Goal: Task Accomplishment & Management: Complete application form

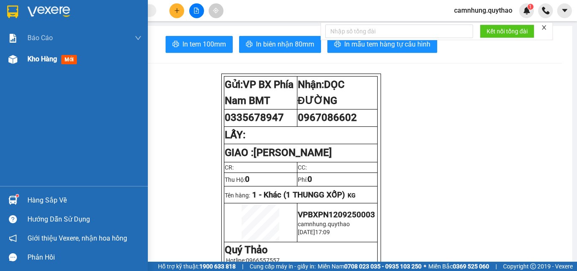
click at [43, 58] on span "Kho hàng" at bounding box center [42, 59] width 30 height 8
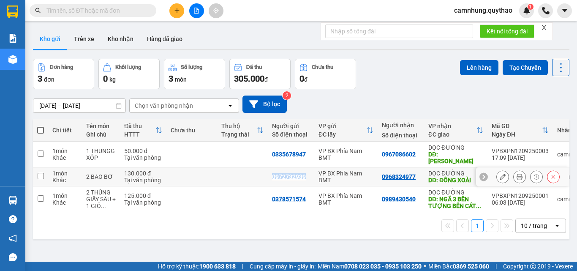
drag, startPoint x: 270, startPoint y: 169, endPoint x: 304, endPoint y: 171, distance: 34.7
click at [304, 171] on td "0972732939" at bounding box center [291, 176] width 46 height 19
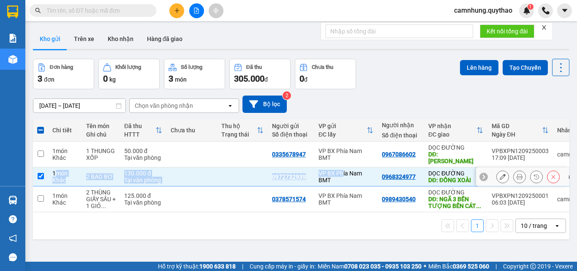
drag, startPoint x: 54, startPoint y: 165, endPoint x: 341, endPoint y: 162, distance: 287.3
click at [341, 167] on tr "1 món Khác 2 BAO BƠ 130.000 đ Tại văn phòng 0972732939 VP BX Phía Nam BMT 09683…" at bounding box center [323, 176] width 581 height 19
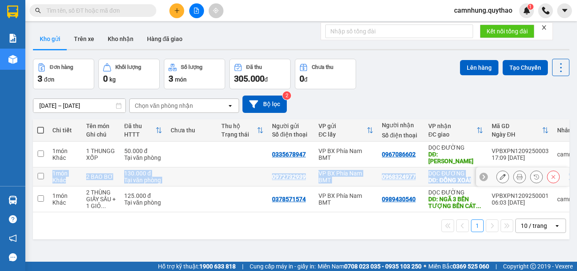
copy tr "1 món Khác 2 BAO BƠ 130.000 đ Tại văn phòng 0972732939 VP BX Phía Nam BMT 09683…"
drag, startPoint x: 53, startPoint y: 167, endPoint x: 540, endPoint y: 179, distance: 487.6
click at [550, 167] on tr "1 món Khác 2 BAO BƠ 130.000 đ Tại văn phòng 0972732939 VP BX Phía Nam BMT 09683…" at bounding box center [323, 176] width 581 height 19
checkbox input "true"
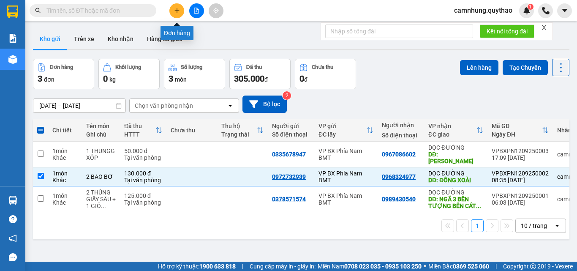
click at [168, 12] on div at bounding box center [196, 10] width 63 height 15
click at [177, 18] on div "Kết quả tìm kiếm ( 0 ) Bộ lọc No Data camnhung.quythao 1" at bounding box center [288, 10] width 577 height 21
click at [175, 10] on icon "plus" at bounding box center [177, 11] width 6 height 6
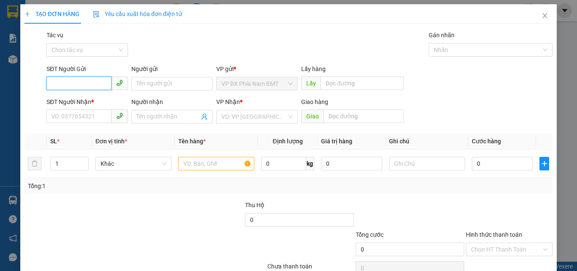
drag, startPoint x: 57, startPoint y: 87, endPoint x: 65, endPoint y: 68, distance: 19.7
click at [59, 76] on div "SĐT Người Gửi VD: 0371234567" at bounding box center [87, 79] width 82 height 30
type input "0352960963"
click at [68, 99] on div "0352960963" at bounding box center [86, 100] width 71 height 9
type input "0822222768"
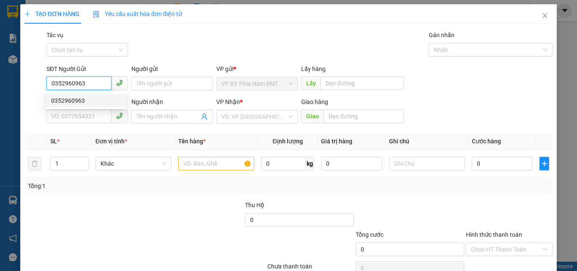
type input "CỦ CHI"
type input "0352960963"
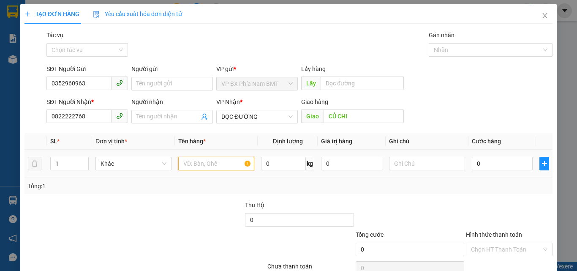
click at [227, 169] on input "text" at bounding box center [216, 164] width 76 height 14
type input "1 THÙNG GIẤY"
click at [473, 165] on input "0" at bounding box center [502, 164] width 61 height 14
click at [478, 164] on input "0" at bounding box center [502, 164] width 61 height 14
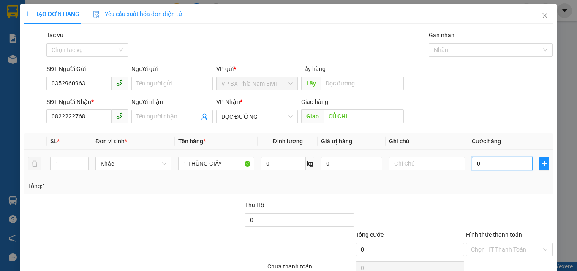
click at [478, 164] on input "0" at bounding box center [502, 164] width 61 height 14
click at [472, 166] on input "0" at bounding box center [502, 164] width 61 height 14
type input "50"
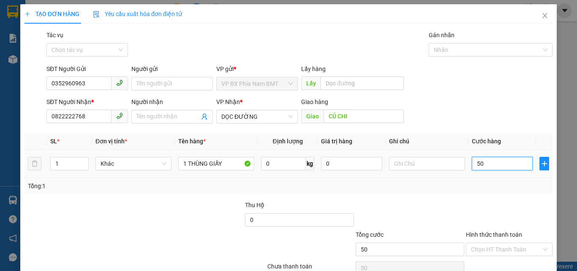
type input "500"
type input "5.000"
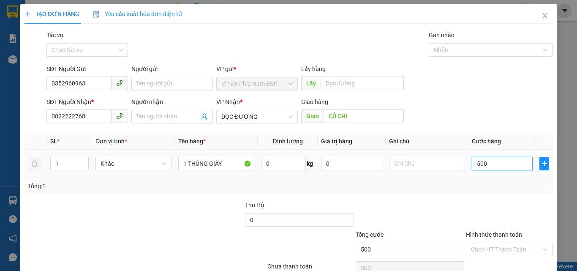
type input "5.000"
type input "50.000"
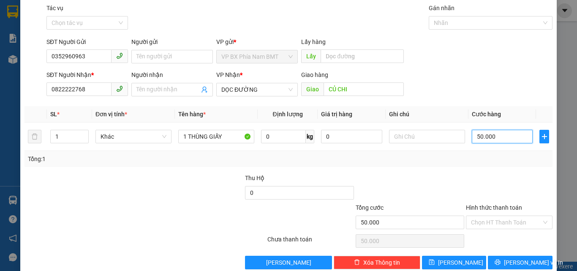
scroll to position [42, 0]
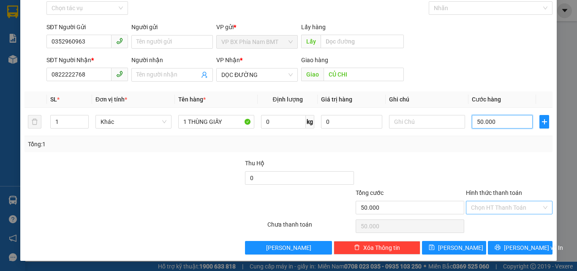
type input "50.000"
click at [515, 207] on input "Hình thức thanh toán" at bounding box center [506, 207] width 71 height 13
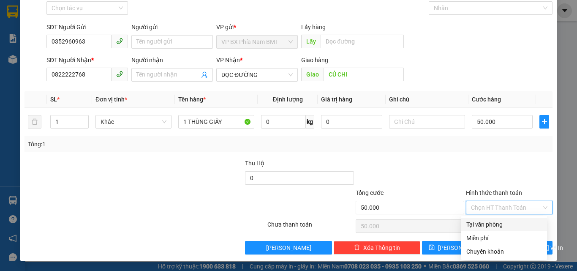
click at [516, 227] on div "Tại văn phòng" at bounding box center [504, 224] width 76 height 9
type input "0"
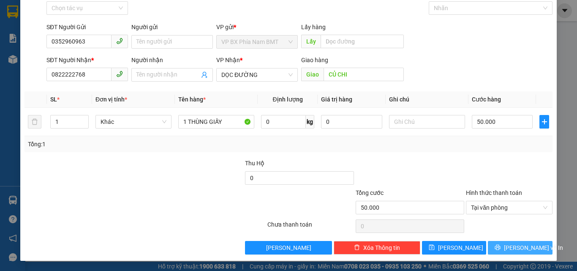
click at [501, 246] on icon "printer" at bounding box center [498, 247] width 6 height 6
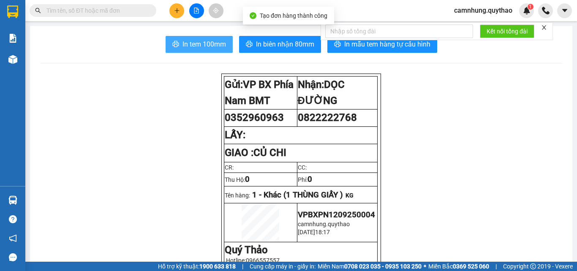
click at [202, 40] on span "In tem 100mm" at bounding box center [204, 44] width 44 height 11
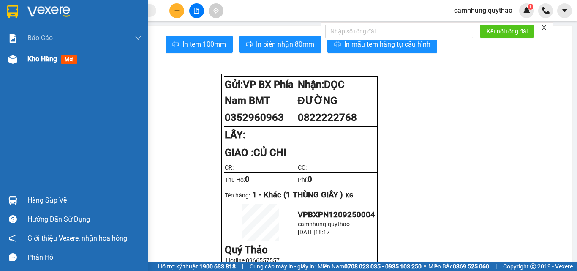
click at [36, 53] on div "Kho hàng mới" at bounding box center [84, 59] width 114 height 21
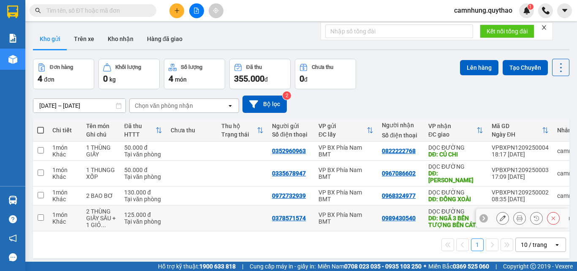
click at [213, 214] on td at bounding box center [191, 218] width 51 height 26
checkbox input "true"
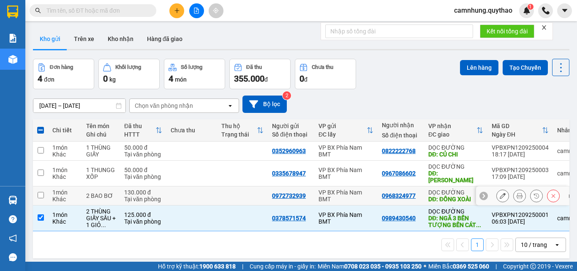
click at [210, 196] on td at bounding box center [191, 195] width 51 height 19
checkbox input "true"
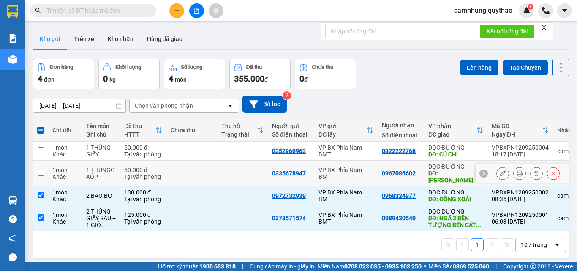
click at [203, 169] on td at bounding box center [191, 174] width 51 height 26
checkbox input "true"
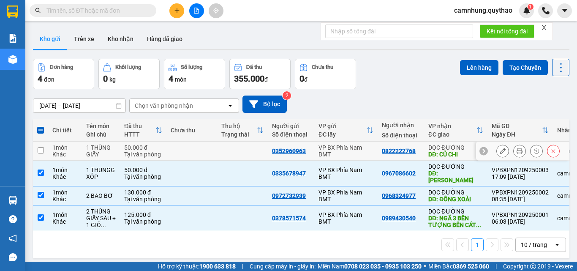
click at [270, 160] on td "0352960963" at bounding box center [291, 151] width 46 height 19
checkbox input "true"
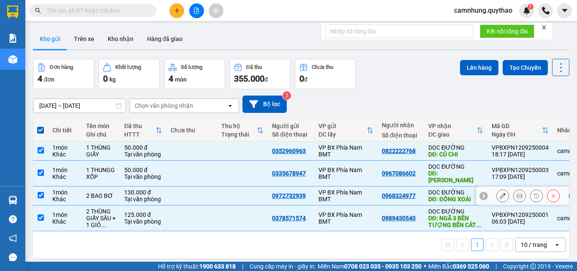
click at [258, 188] on td at bounding box center [242, 195] width 51 height 19
checkbox input "false"
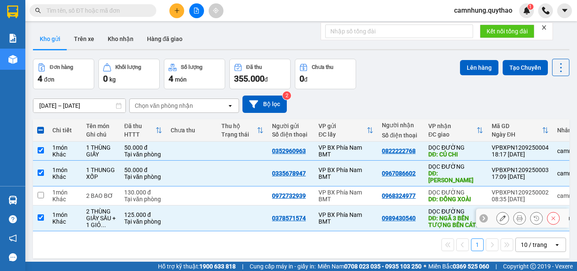
click at [248, 205] on td at bounding box center [242, 218] width 51 height 26
checkbox input "false"
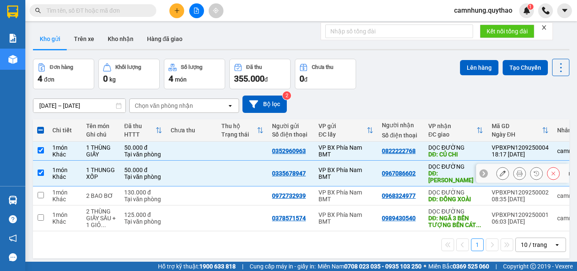
click at [231, 164] on td at bounding box center [242, 174] width 51 height 26
checkbox input "false"
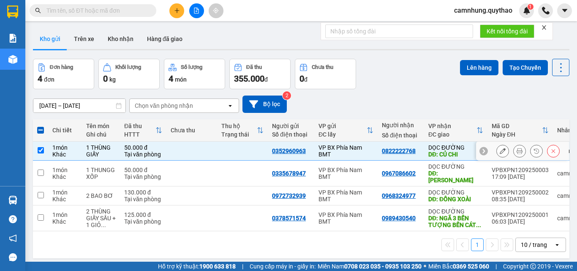
click at [226, 152] on td at bounding box center [242, 151] width 51 height 19
checkbox input "false"
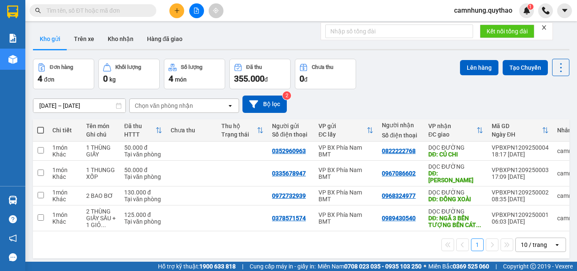
click at [191, 13] on button at bounding box center [196, 10] width 15 height 15
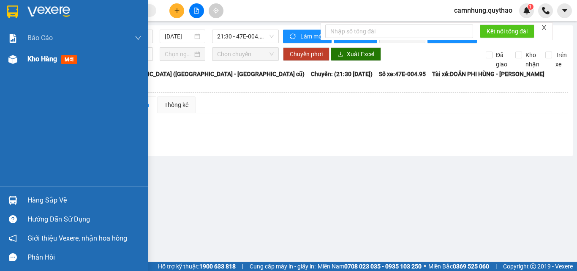
click at [37, 55] on span "Kho hàng" at bounding box center [42, 59] width 30 height 8
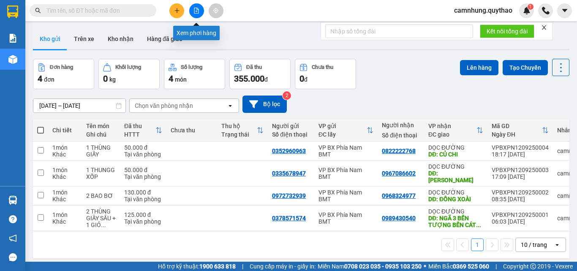
click at [198, 14] on button at bounding box center [196, 10] width 15 height 15
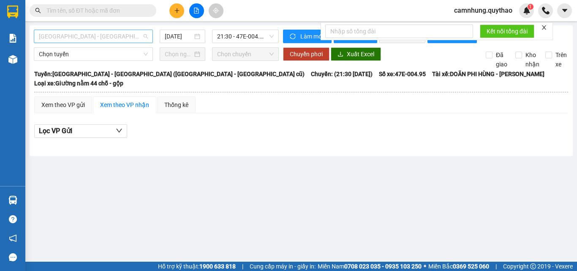
click at [73, 37] on span "[GEOGRAPHIC_DATA] - [GEOGRAPHIC_DATA] ([GEOGRAPHIC_DATA] - [GEOGRAPHIC_DATA] cũ)" at bounding box center [93, 36] width 109 height 13
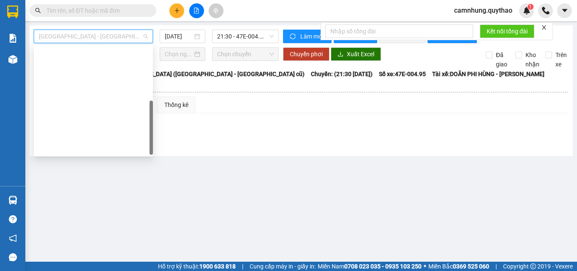
scroll to position [122, 0]
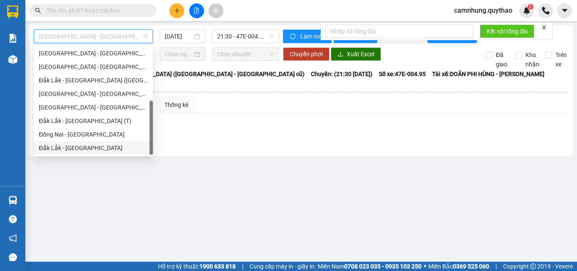
click at [64, 145] on div "Đắk Lắk - [GEOGRAPHIC_DATA]" at bounding box center [93, 147] width 109 height 9
type input "[DATE]"
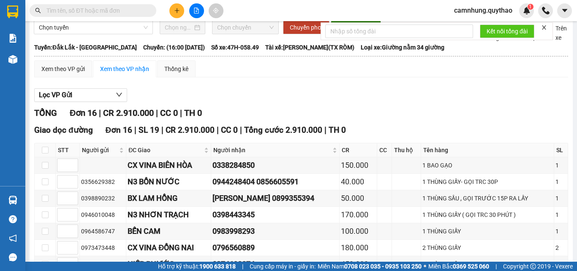
scroll to position [169, 0]
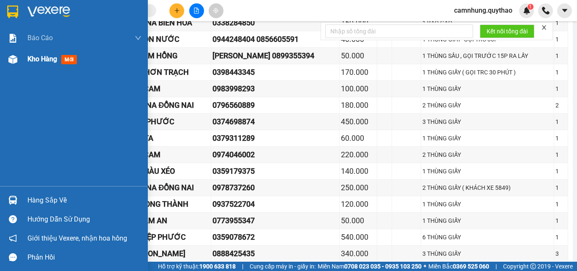
click at [34, 52] on div "Kho hàng mới" at bounding box center [84, 59] width 114 height 21
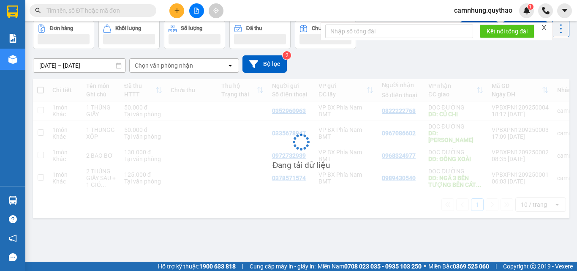
scroll to position [39, 0]
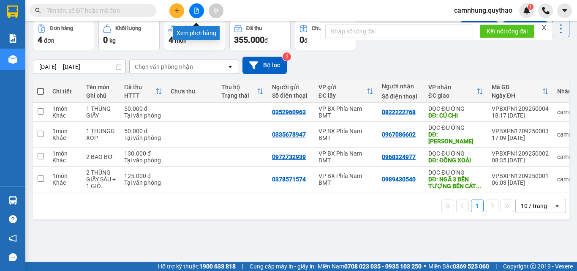
click at [196, 7] on button at bounding box center [196, 10] width 15 height 15
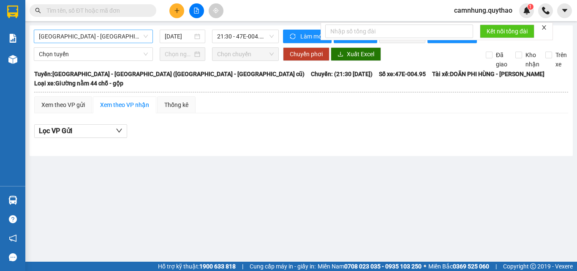
click at [101, 35] on span "[GEOGRAPHIC_DATA] - [GEOGRAPHIC_DATA] ([GEOGRAPHIC_DATA] - [GEOGRAPHIC_DATA] cũ)" at bounding box center [93, 36] width 109 height 13
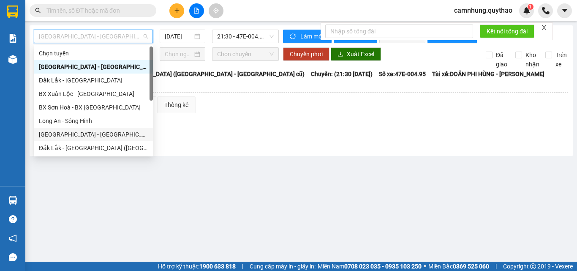
scroll to position [122, 0]
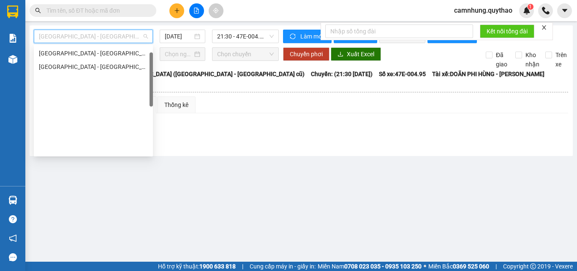
click at [105, 37] on span "[GEOGRAPHIC_DATA] - [GEOGRAPHIC_DATA] ([GEOGRAPHIC_DATA] - [GEOGRAPHIC_DATA] cũ)" at bounding box center [93, 36] width 109 height 13
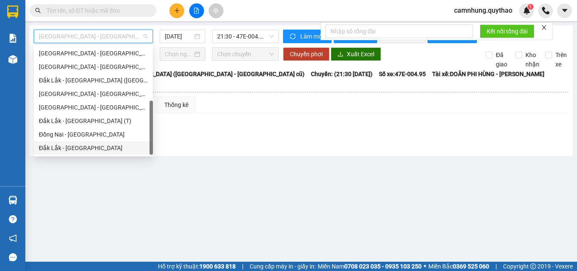
click at [69, 148] on div "Đắk Lắk - [GEOGRAPHIC_DATA]" at bounding box center [93, 147] width 109 height 9
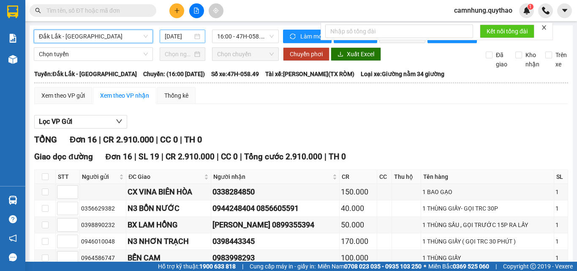
click at [180, 35] on input "[DATE]" at bounding box center [179, 36] width 28 height 9
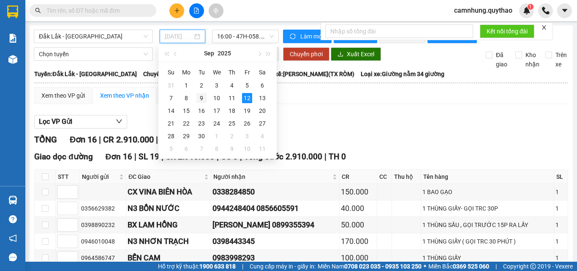
click at [200, 96] on div "9" at bounding box center [201, 98] width 10 height 10
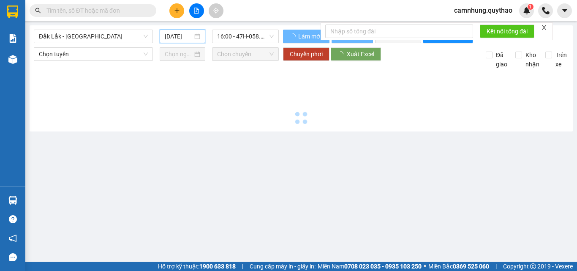
type input "[DATE]"
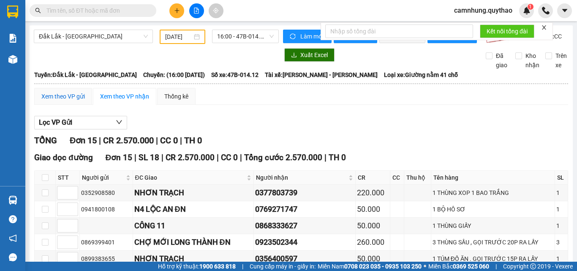
click at [64, 101] on div "Xem theo VP gửi" at bounding box center [63, 96] width 44 height 9
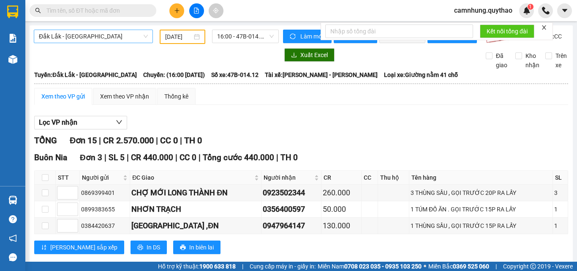
click at [80, 37] on span "Đắk Lắk - [GEOGRAPHIC_DATA]" at bounding box center [93, 36] width 109 height 13
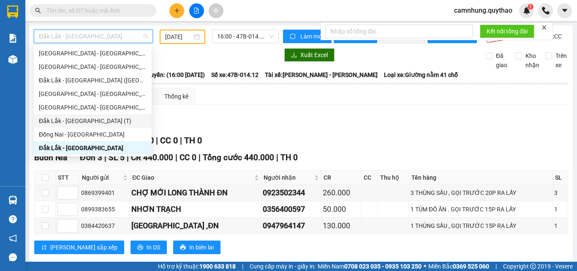
click at [70, 120] on div "Đắk Lắk - [GEOGRAPHIC_DATA] (T)" at bounding box center [93, 120] width 108 height 9
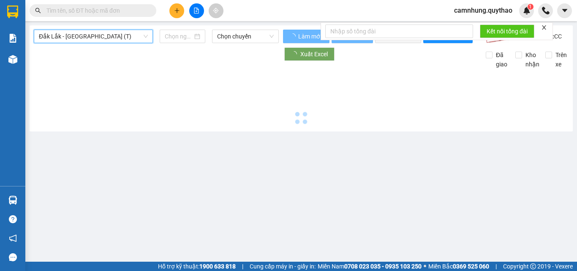
type input "[DATE]"
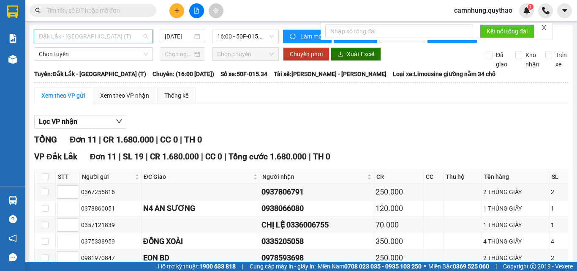
click at [82, 36] on span "Đắk Lắk - [GEOGRAPHIC_DATA] (T)" at bounding box center [93, 36] width 109 height 13
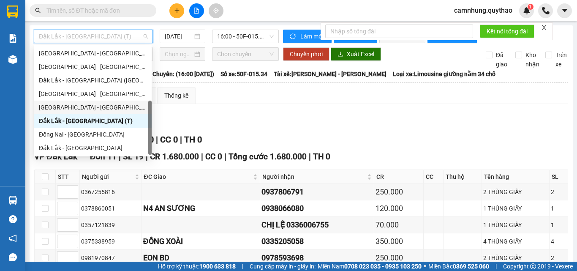
click at [78, 106] on div "[GEOGRAPHIC_DATA] - [GEOGRAPHIC_DATA]" at bounding box center [93, 107] width 108 height 9
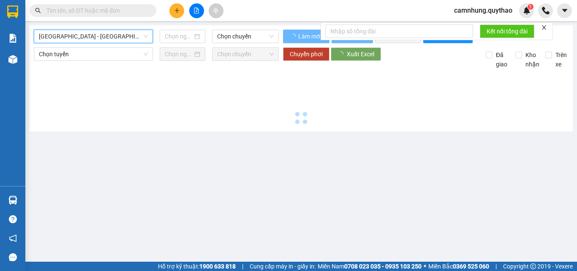
type input "[DATE]"
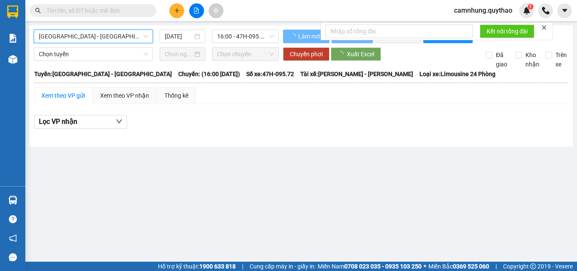
click at [76, 38] on span "[GEOGRAPHIC_DATA] - [GEOGRAPHIC_DATA]" at bounding box center [93, 36] width 109 height 13
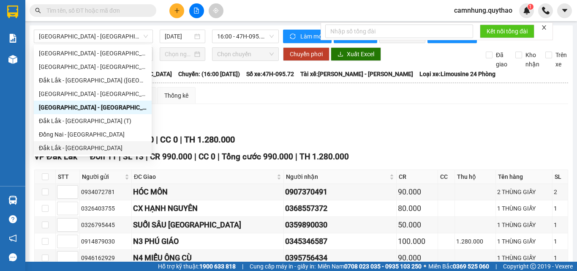
click at [370, 126] on div "Lọc VP nhận" at bounding box center [301, 122] width 534 height 14
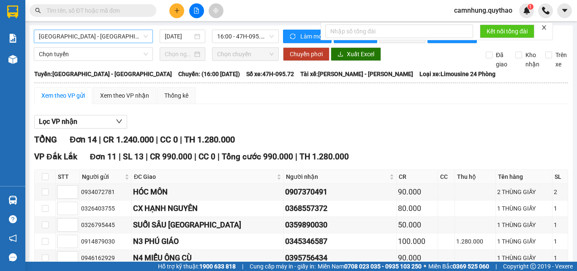
click at [98, 38] on span "[GEOGRAPHIC_DATA] - [GEOGRAPHIC_DATA]" at bounding box center [93, 36] width 109 height 13
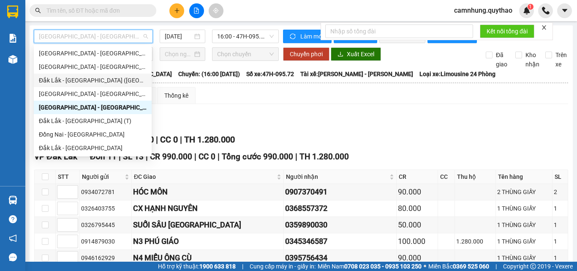
click at [72, 76] on div "Đắk Lắk - [GEOGRAPHIC_DATA] ([GEOGRAPHIC_DATA])" at bounding box center [93, 80] width 108 height 9
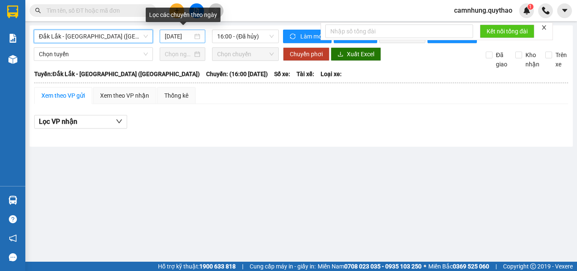
click at [169, 37] on input "[DATE]" at bounding box center [179, 36] width 28 height 9
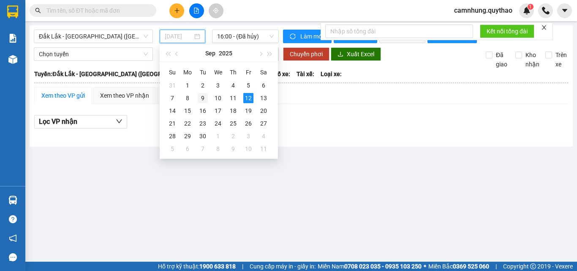
click at [203, 97] on div "9" at bounding box center [203, 98] width 10 height 10
type input "[DATE]"
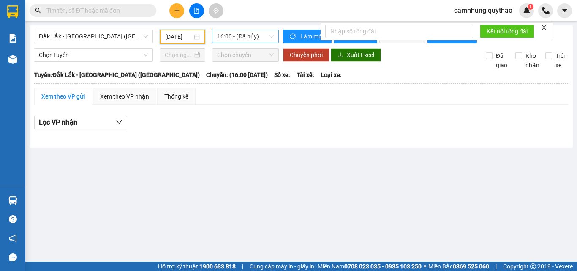
click at [238, 39] on span "16:00 - (Đã hủy)" at bounding box center [245, 36] width 57 height 13
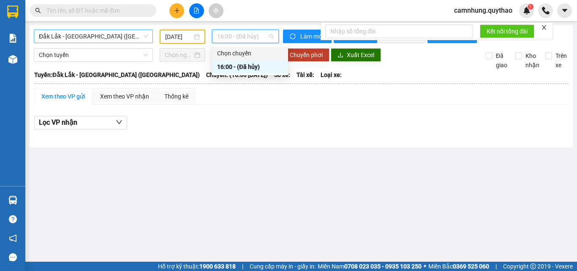
click at [96, 38] on span "Đắk Lắk - [GEOGRAPHIC_DATA] ([GEOGRAPHIC_DATA])" at bounding box center [93, 36] width 109 height 13
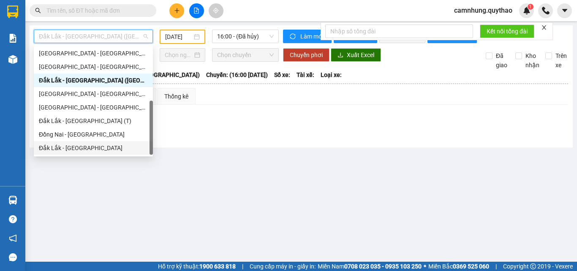
click at [63, 148] on div "Đắk Lắk - [GEOGRAPHIC_DATA]" at bounding box center [93, 147] width 109 height 9
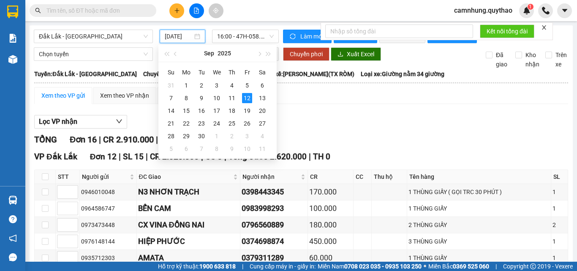
click at [183, 38] on input "[DATE]" at bounding box center [179, 36] width 28 height 9
click at [200, 97] on div "9" at bounding box center [201, 98] width 10 height 10
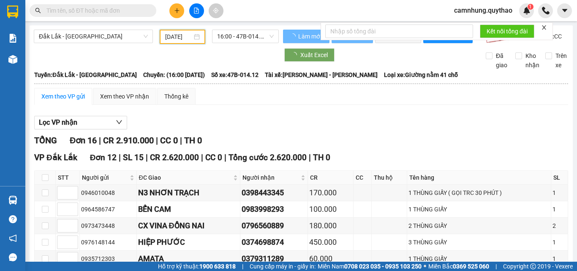
type input "[DATE]"
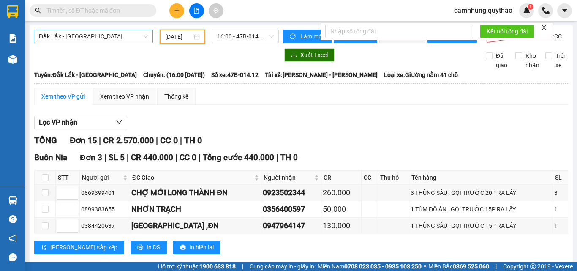
click at [82, 34] on span "Đắk Lắk - [GEOGRAPHIC_DATA]" at bounding box center [93, 36] width 109 height 13
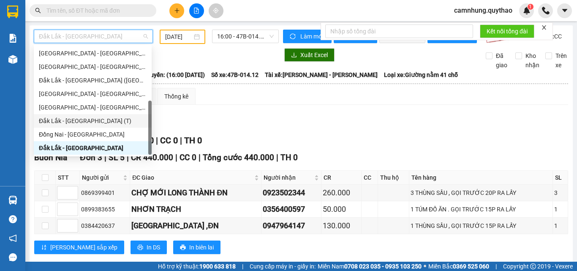
click at [76, 115] on div "Đắk Lắk - [GEOGRAPHIC_DATA] (T)" at bounding box center [93, 121] width 118 height 14
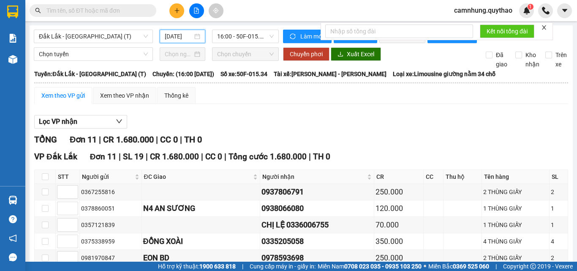
click at [174, 37] on input "[DATE]" at bounding box center [179, 36] width 28 height 9
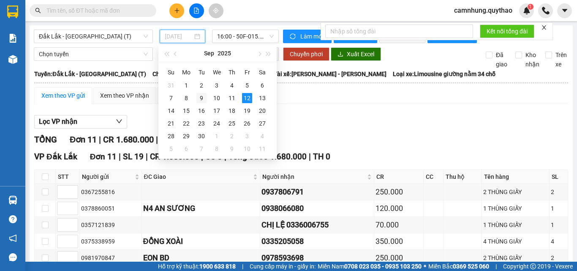
click at [198, 96] on div "9" at bounding box center [201, 98] width 10 height 10
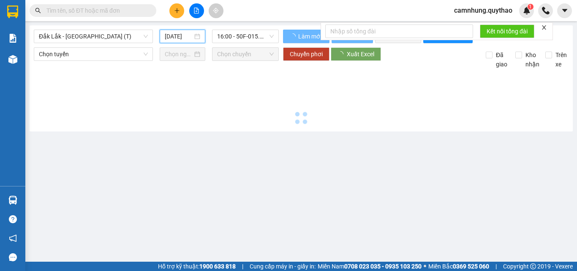
type input "[DATE]"
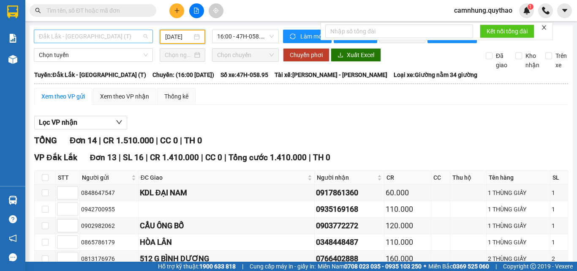
click at [82, 33] on span "Đắk Lắk - [GEOGRAPHIC_DATA] (T)" at bounding box center [93, 36] width 109 height 13
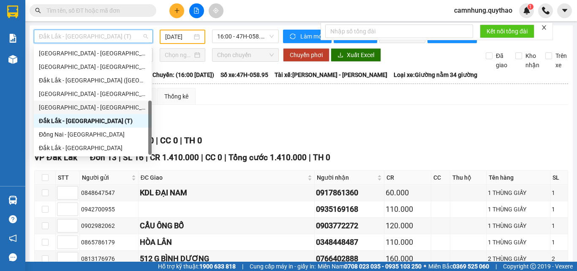
click at [72, 106] on div "[GEOGRAPHIC_DATA] - [GEOGRAPHIC_DATA]" at bounding box center [93, 107] width 108 height 9
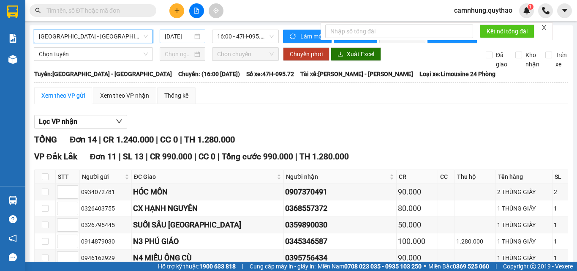
click at [173, 35] on input "[DATE]" at bounding box center [179, 36] width 28 height 9
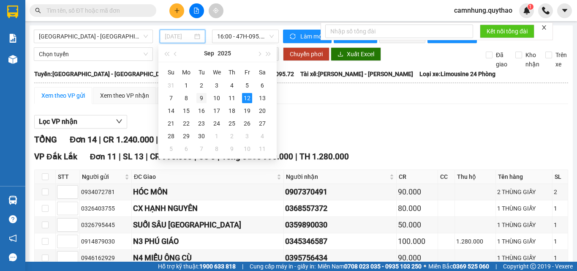
click at [203, 95] on div "9" at bounding box center [201, 98] width 10 height 10
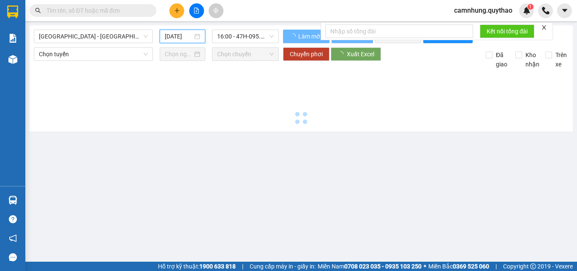
type input "[DATE]"
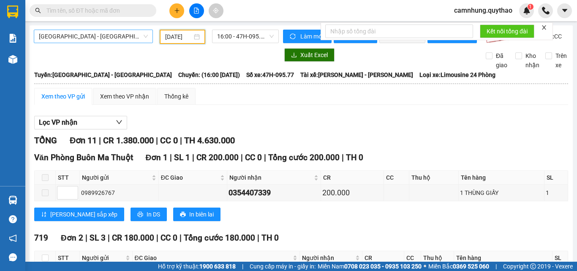
click at [71, 35] on span "[GEOGRAPHIC_DATA] - [GEOGRAPHIC_DATA]" at bounding box center [93, 36] width 109 height 13
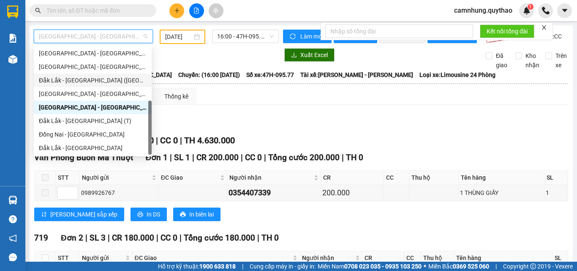
click at [74, 80] on div "Đắk Lắk - [GEOGRAPHIC_DATA] ([GEOGRAPHIC_DATA])" at bounding box center [93, 80] width 108 height 9
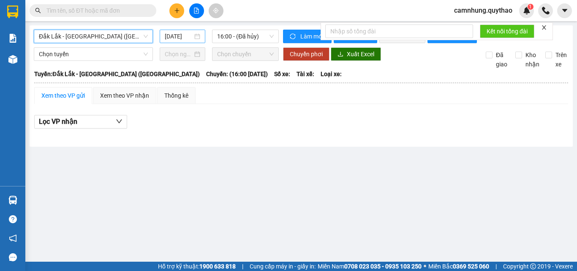
click at [180, 38] on input "[DATE]" at bounding box center [179, 36] width 28 height 9
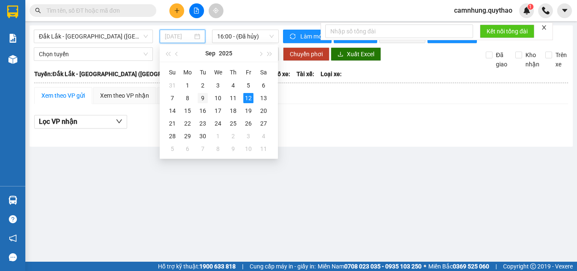
click at [203, 98] on div "9" at bounding box center [203, 98] width 10 height 10
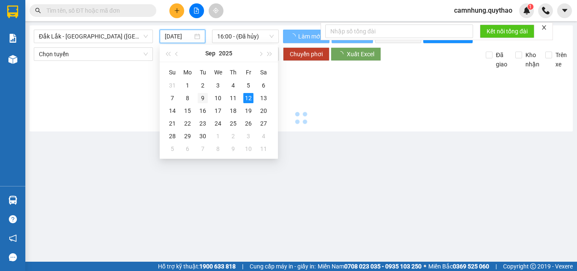
type input "[DATE]"
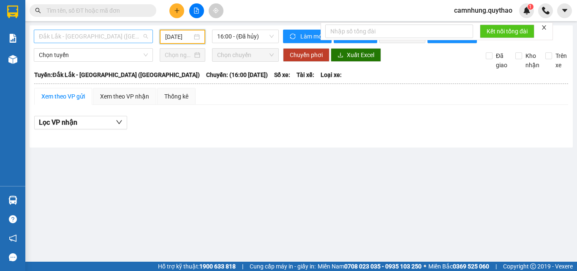
click at [87, 39] on span "Đắk Lắk - [GEOGRAPHIC_DATA] ([GEOGRAPHIC_DATA])" at bounding box center [93, 36] width 109 height 13
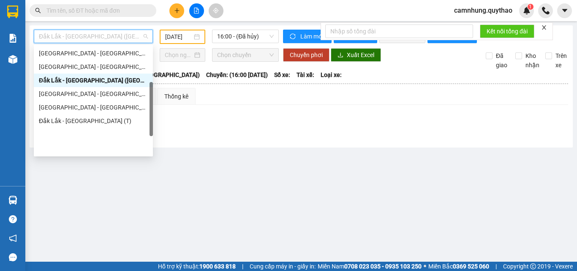
scroll to position [79, 0]
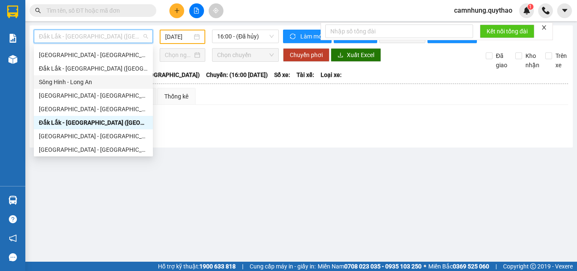
click at [75, 81] on div "Sông Hinh - Long An" at bounding box center [93, 81] width 109 height 9
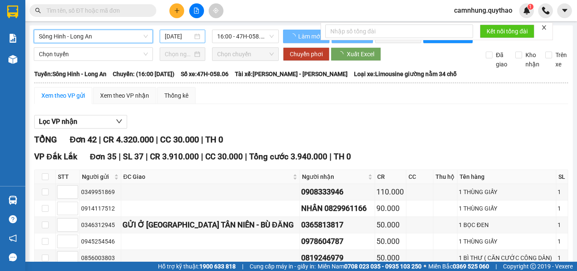
click at [171, 36] on input "[DATE]" at bounding box center [179, 36] width 28 height 9
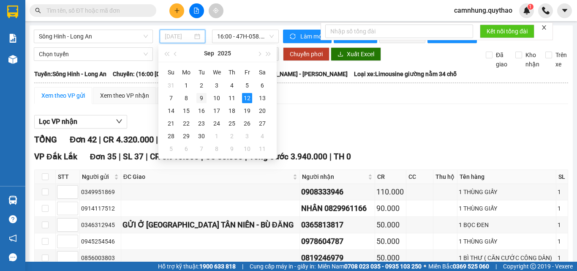
click at [201, 95] on div "9" at bounding box center [201, 98] width 10 height 10
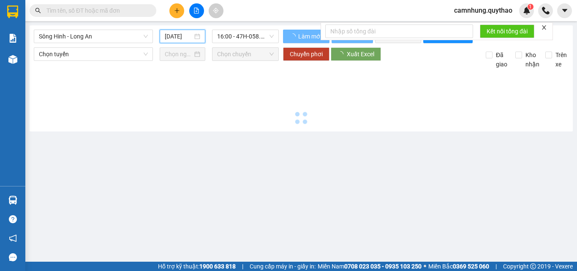
type input "[DATE]"
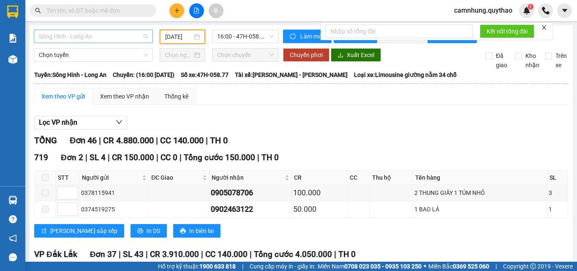
click at [87, 33] on span "Sông Hinh - Long An" at bounding box center [93, 36] width 109 height 13
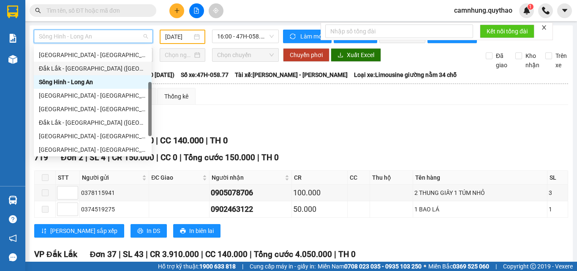
click at [87, 68] on div "Đắk Lắk - [GEOGRAPHIC_DATA] ([GEOGRAPHIC_DATA] mới)" at bounding box center [93, 68] width 108 height 9
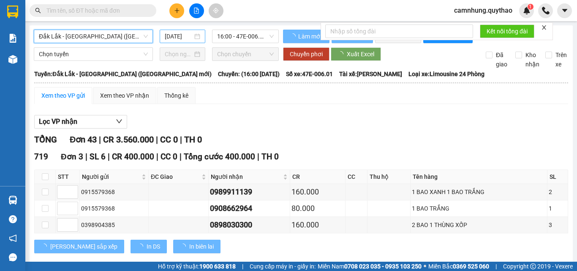
click at [171, 36] on input "[DATE]" at bounding box center [179, 36] width 28 height 9
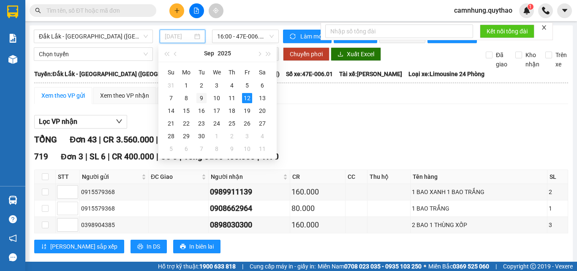
click at [199, 95] on div "9" at bounding box center [201, 98] width 10 height 10
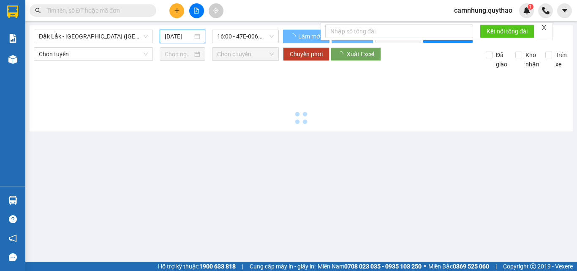
type input "[DATE]"
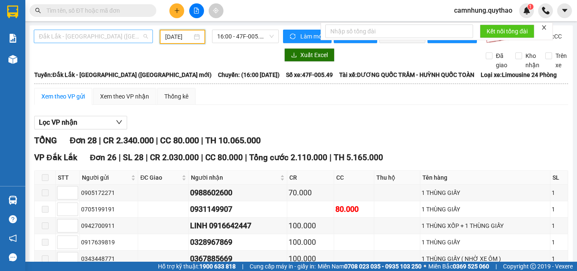
click at [97, 37] on span "Đắk Lắk - [GEOGRAPHIC_DATA] ([GEOGRAPHIC_DATA] mới)" at bounding box center [93, 36] width 109 height 13
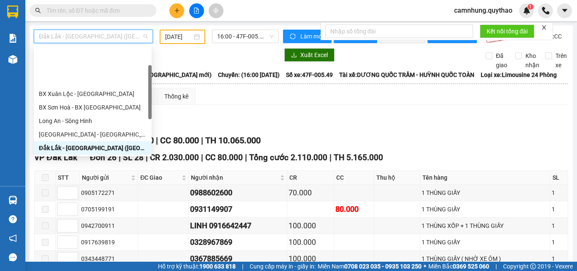
scroll to position [84, 0]
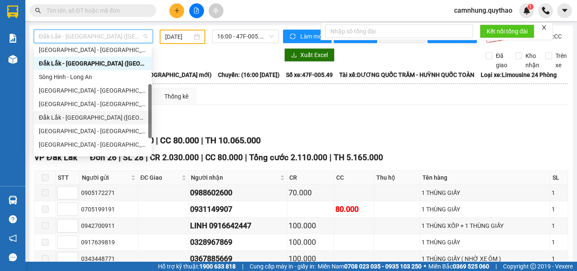
click at [83, 114] on div "Đắk Lắk - [GEOGRAPHIC_DATA] ([GEOGRAPHIC_DATA])" at bounding box center [93, 117] width 108 height 9
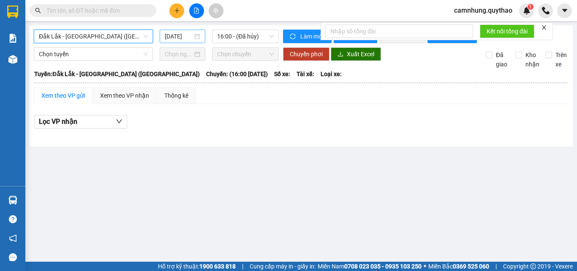
click at [173, 36] on input "[DATE]" at bounding box center [179, 36] width 28 height 9
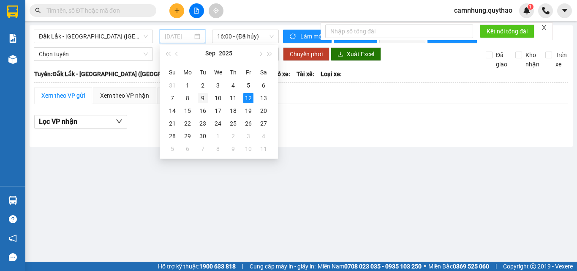
click at [200, 98] on div "9" at bounding box center [203, 98] width 10 height 10
type input "[DATE]"
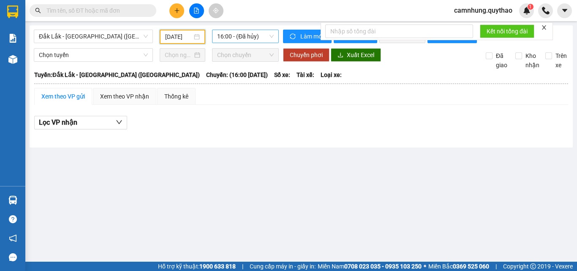
drag, startPoint x: 235, startPoint y: 33, endPoint x: 239, endPoint y: 38, distance: 6.7
click at [236, 33] on span "16:00 - (Đã hủy)" at bounding box center [245, 36] width 57 height 13
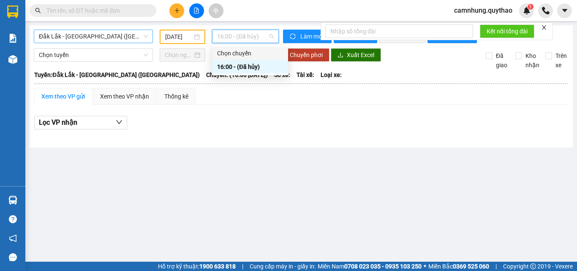
click at [99, 33] on span "Đắk Lắk - [GEOGRAPHIC_DATA] ([GEOGRAPHIC_DATA])" at bounding box center [93, 36] width 109 height 13
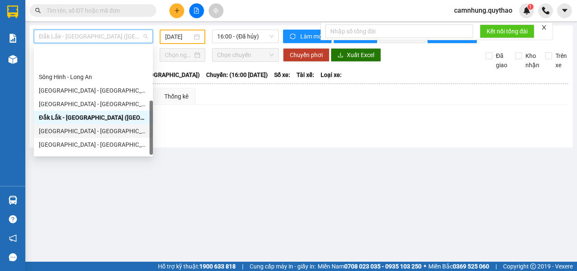
scroll to position [122, 0]
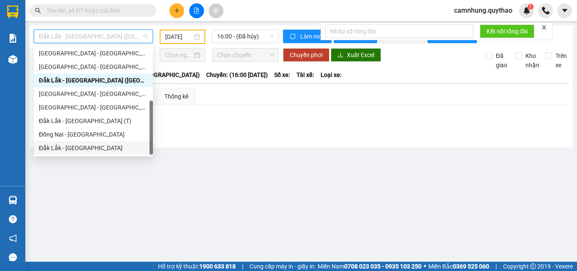
click at [71, 146] on div "Đắk Lắk - [GEOGRAPHIC_DATA]" at bounding box center [93, 147] width 109 height 9
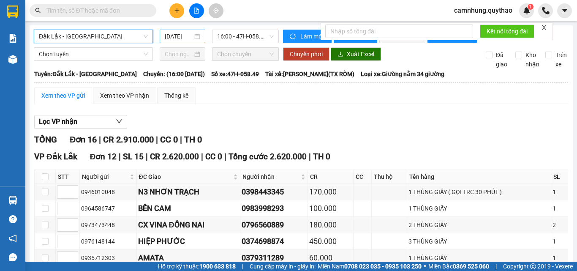
click at [177, 34] on input "[DATE]" at bounding box center [179, 36] width 28 height 9
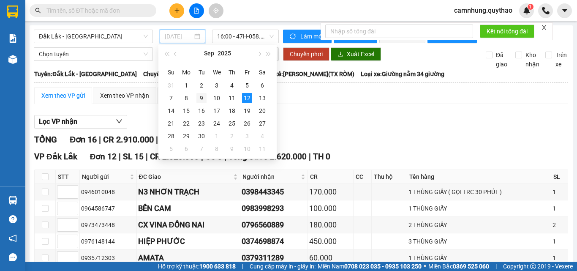
click at [202, 101] on div "9" at bounding box center [201, 98] width 10 height 10
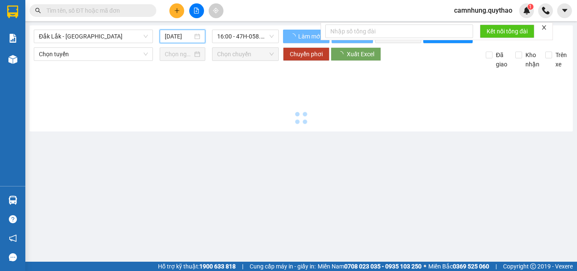
type input "[DATE]"
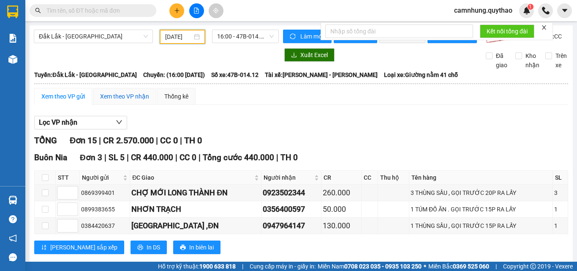
click at [131, 99] on div "Xem theo VP nhận" at bounding box center [124, 96] width 49 height 9
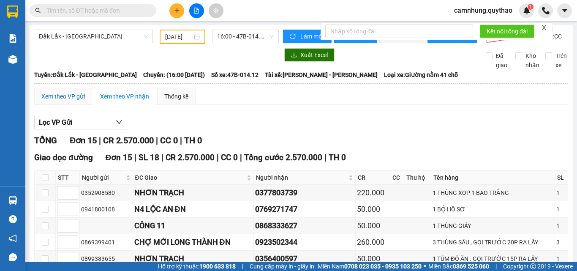
click at [65, 101] on div "Xem theo VP gửi" at bounding box center [63, 96] width 44 height 9
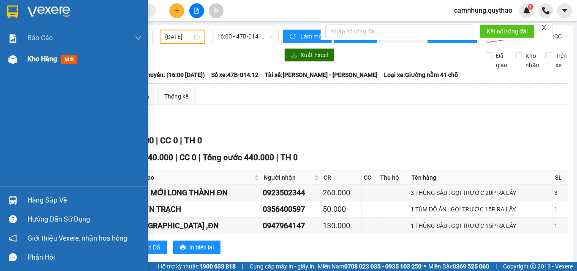
click at [45, 57] on span "Kho hàng" at bounding box center [42, 59] width 30 height 8
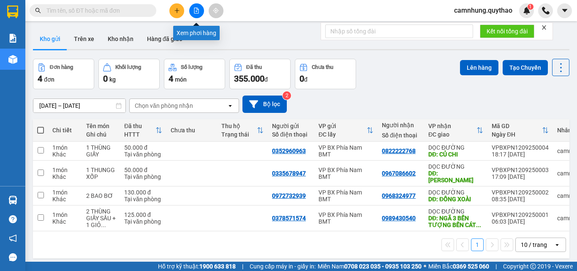
click at [197, 11] on icon "file-add" at bounding box center [196, 11] width 6 height 6
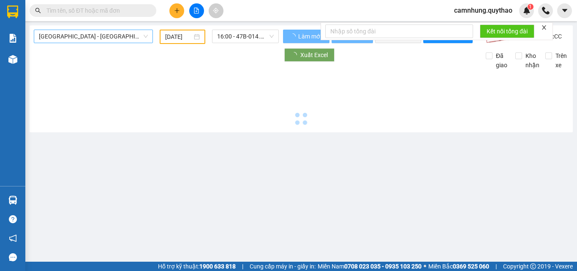
type input "[DATE]"
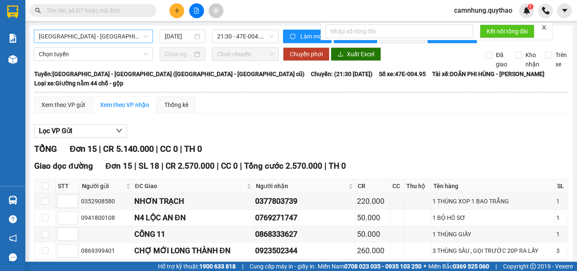
click at [103, 37] on span "[GEOGRAPHIC_DATA] - [GEOGRAPHIC_DATA] ([GEOGRAPHIC_DATA] - [GEOGRAPHIC_DATA] cũ)" at bounding box center [93, 36] width 109 height 13
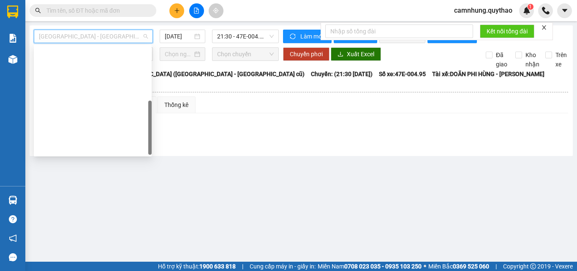
scroll to position [122, 0]
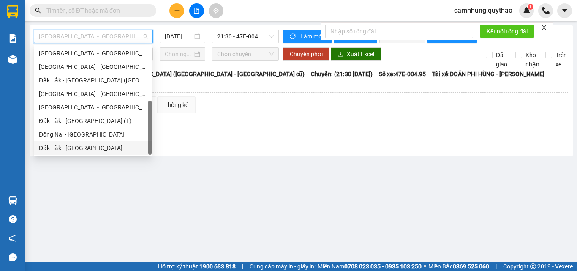
drag, startPoint x: 79, startPoint y: 141, endPoint x: 74, endPoint y: 145, distance: 6.7
click at [74, 145] on div "Đắk Lắk - [GEOGRAPHIC_DATA]" at bounding box center [93, 147] width 108 height 9
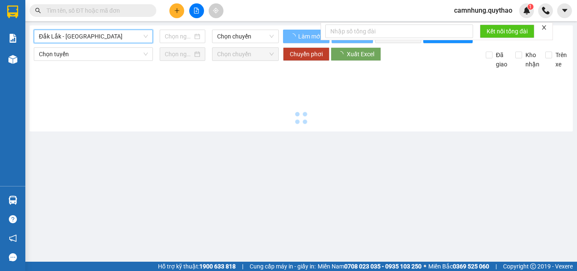
type input "[DATE]"
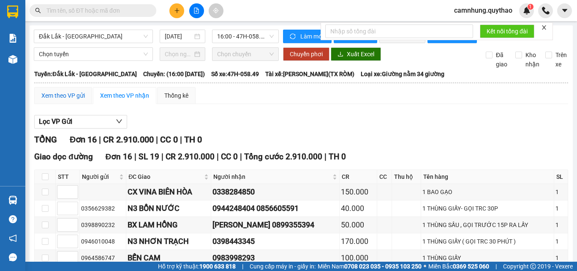
click at [67, 99] on div "Xem theo VP gửi" at bounding box center [63, 95] width 44 height 9
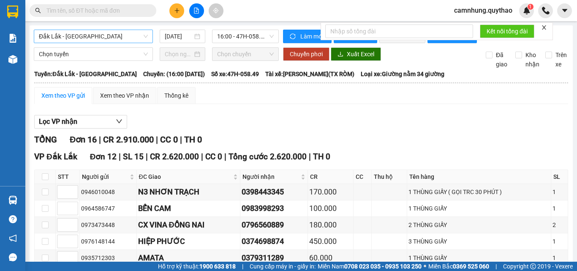
click at [69, 38] on span "Đắk Lắk - [GEOGRAPHIC_DATA]" at bounding box center [93, 36] width 109 height 13
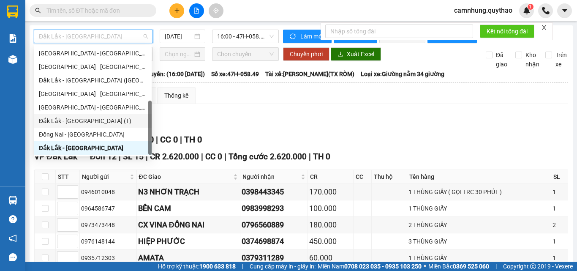
click at [72, 120] on div "Đắk Lắk - [GEOGRAPHIC_DATA] (T)" at bounding box center [93, 120] width 108 height 9
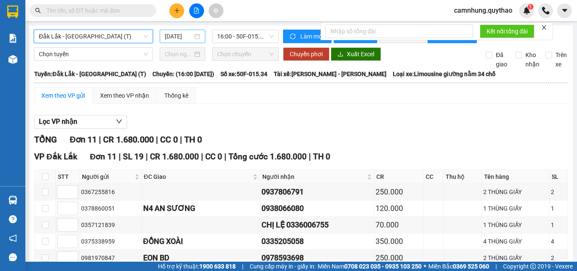
click at [175, 37] on input "[DATE]" at bounding box center [179, 36] width 28 height 9
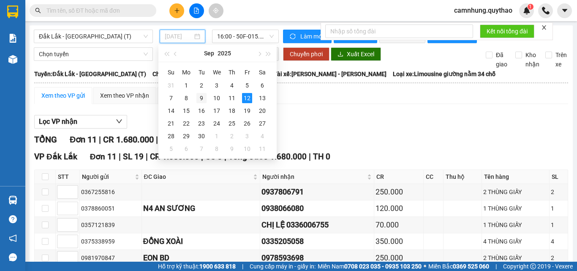
click at [201, 98] on div "9" at bounding box center [201, 98] width 10 height 10
type input "[DATE]"
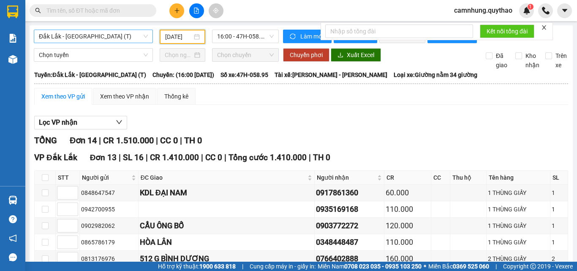
click at [86, 34] on span "Đắk Lắk - [GEOGRAPHIC_DATA] (T)" at bounding box center [93, 36] width 109 height 13
click at [299, 130] on div "Lọc VP nhận" at bounding box center [301, 123] width 534 height 14
click at [181, 13] on button at bounding box center [176, 10] width 15 height 15
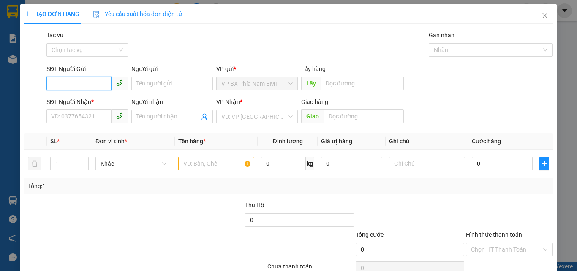
click at [75, 82] on input "SĐT Người Gửi" at bounding box center [78, 83] width 65 height 14
click at [74, 82] on input "SĐT Người Gửi" at bounding box center [78, 83] width 65 height 14
click at [66, 83] on input "SĐT Người Gửi" at bounding box center [78, 83] width 65 height 14
type input "0899727555"
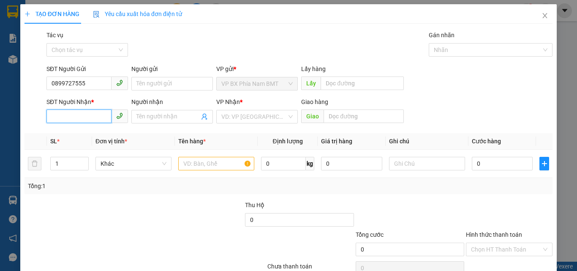
click at [62, 112] on input "SĐT Người Nhận *" at bounding box center [78, 116] width 65 height 14
click at [61, 117] on input "SĐT Người Nhận *" at bounding box center [78, 116] width 65 height 14
type input "0"
type input "0857857177"
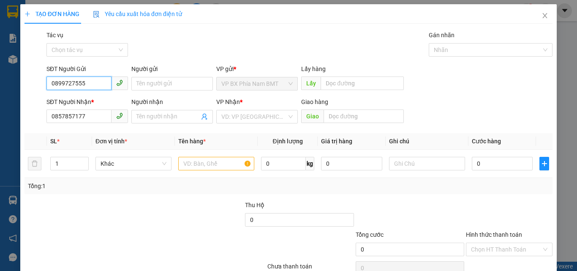
click at [90, 84] on input "0899727555" at bounding box center [78, 83] width 65 height 14
drag, startPoint x: 189, startPoint y: 168, endPoint x: 219, endPoint y: 126, distance: 51.8
click at [190, 168] on input "text" at bounding box center [216, 164] width 76 height 14
click at [233, 119] on input "search" at bounding box center [253, 116] width 65 height 13
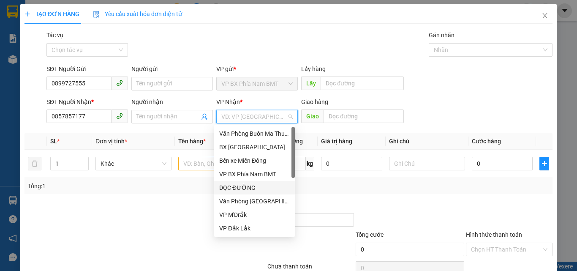
click at [248, 184] on div "DỌC ĐƯỜNG" at bounding box center [254, 187] width 71 height 9
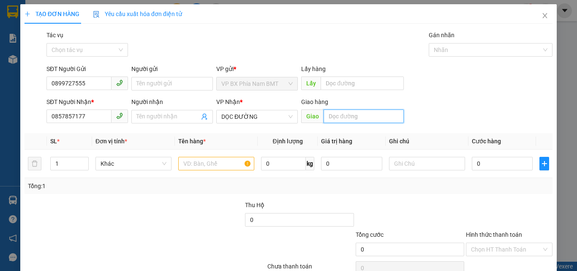
click at [339, 116] on input "text" at bounding box center [364, 116] width 80 height 14
click at [261, 117] on span "DỌC ĐƯỜNG" at bounding box center [256, 116] width 71 height 13
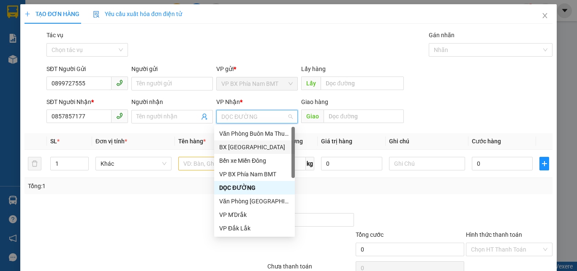
click at [247, 143] on div "BX [GEOGRAPHIC_DATA]" at bounding box center [254, 146] width 71 height 9
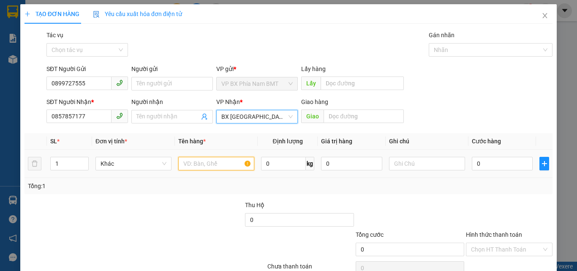
click at [210, 164] on input "text" at bounding box center [216, 164] width 76 height 14
type input "1"
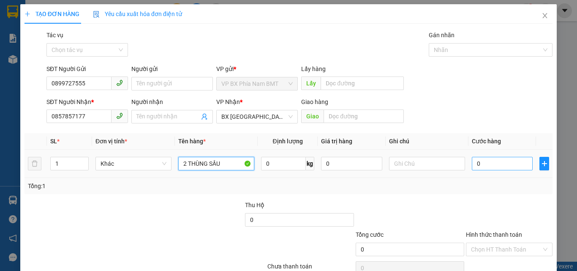
type input "2 THÙNG SẦU"
click at [487, 166] on input "0" at bounding box center [502, 164] width 61 height 14
type input "3"
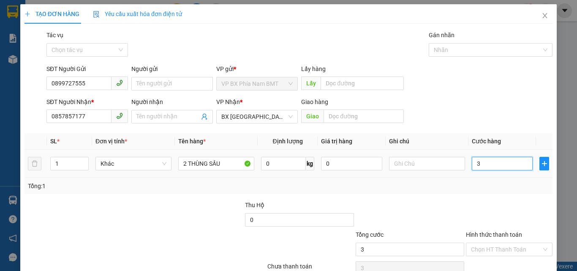
type input "30"
type input "300"
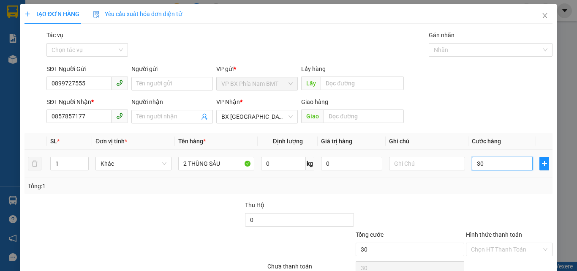
type input "300"
type input "3.000"
type input "30.000"
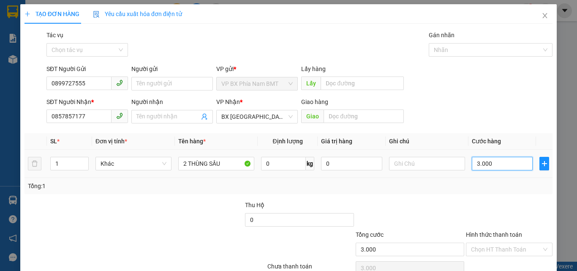
type input "30.000"
type input "300.000"
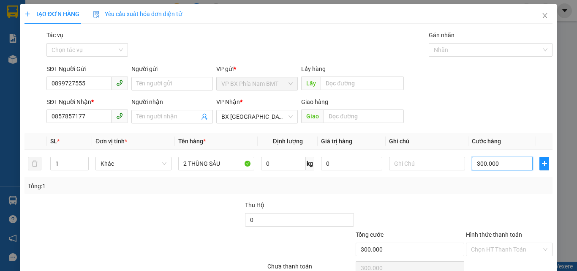
scroll to position [42, 0]
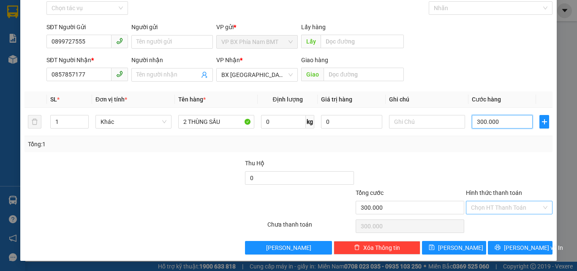
type input "300.000"
click at [497, 207] on input "Hình thức thanh toán" at bounding box center [506, 207] width 71 height 13
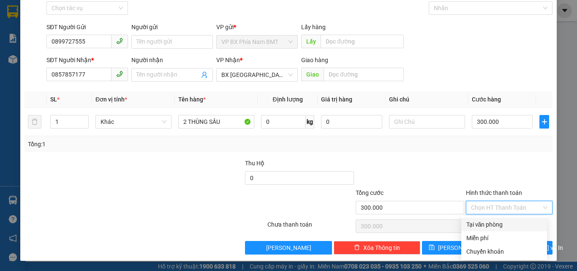
click at [495, 225] on div "Tại văn phòng" at bounding box center [504, 224] width 76 height 9
type input "0"
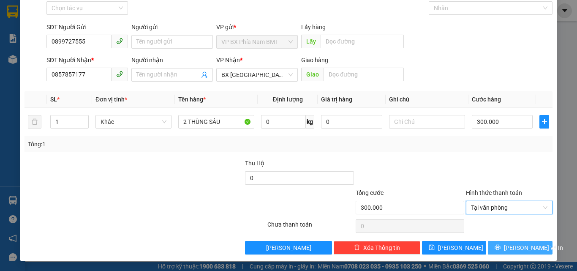
click at [512, 246] on span "Lưu và In" at bounding box center [533, 247] width 59 height 9
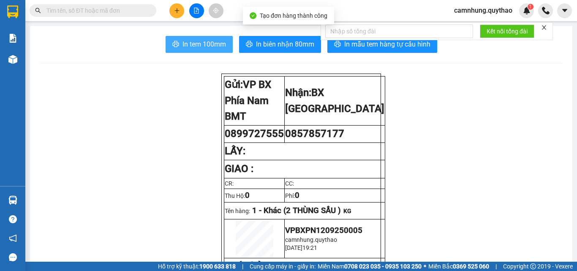
click at [196, 44] on span "In tem 100mm" at bounding box center [204, 44] width 44 height 11
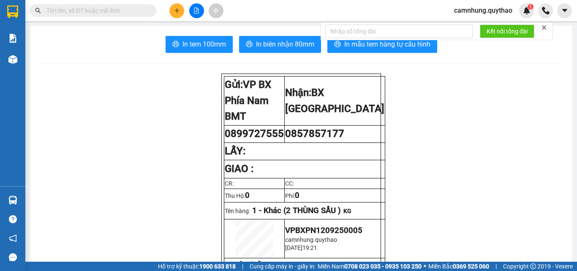
click at [267, 44] on span "In biên nhận 80mm" at bounding box center [285, 44] width 58 height 11
click at [199, 49] on span "In tem 100mm" at bounding box center [204, 44] width 44 height 11
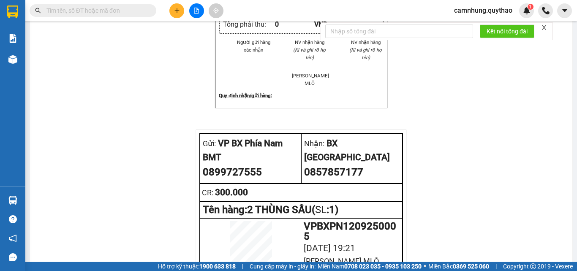
scroll to position [616, 0]
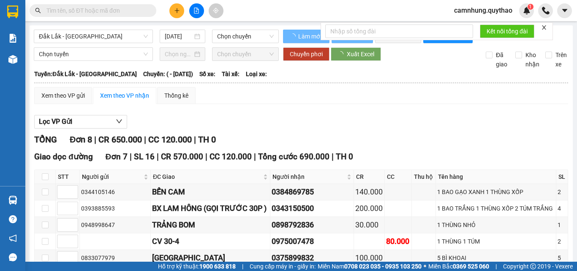
type input "[DATE]"
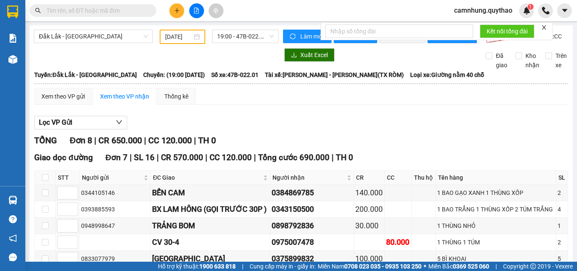
click at [34, 59] on div at bounding box center [156, 55] width 245 height 14
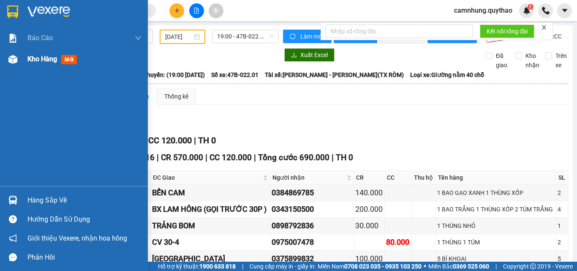
click at [28, 55] on span "Kho hàng" at bounding box center [42, 59] width 30 height 8
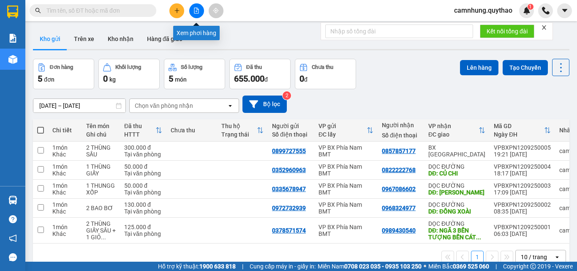
click at [195, 9] on icon "file-add" at bounding box center [196, 11] width 6 height 6
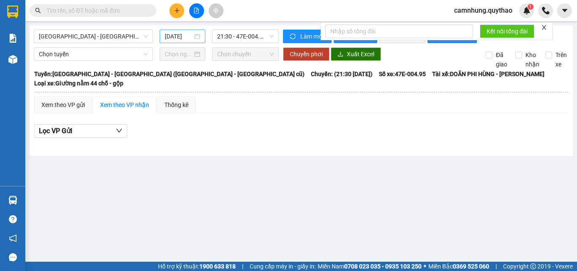
click at [182, 34] on input "[DATE]" at bounding box center [179, 36] width 28 height 9
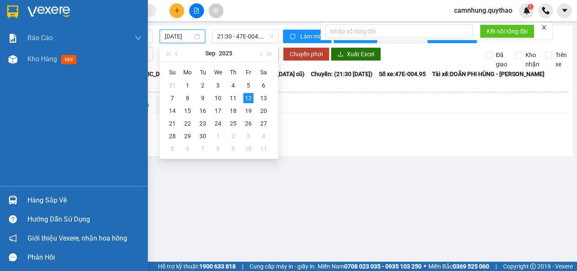
drag, startPoint x: 27, startPoint y: 57, endPoint x: 577, endPoint y: 30, distance: 549.8
click at [27, 56] on span "Kho hàng" at bounding box center [42, 59] width 30 height 8
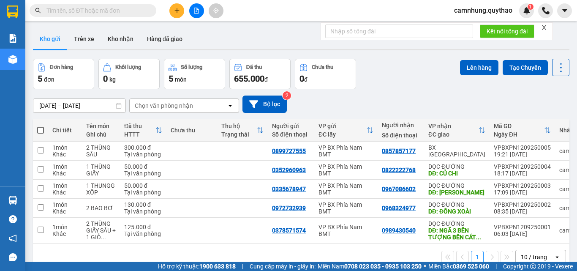
click at [88, 107] on input "[DATE] – [DATE]" at bounding box center [79, 106] width 92 height 14
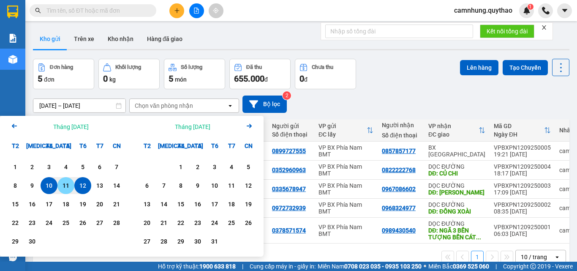
click at [68, 184] on div "11" at bounding box center [66, 185] width 12 height 10
type input "[DATE] – [DATE]"
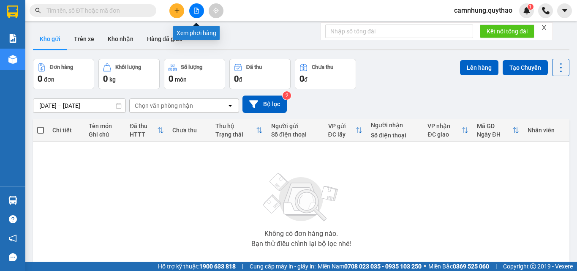
click at [197, 11] on icon "file-add" at bounding box center [196, 11] width 5 height 6
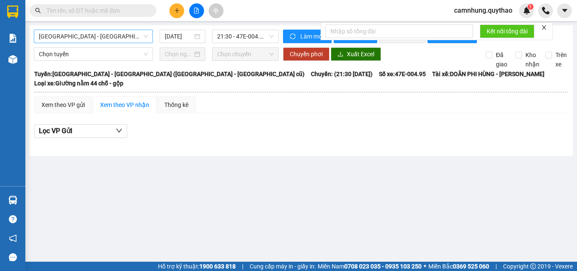
click at [93, 35] on span "[GEOGRAPHIC_DATA] - [GEOGRAPHIC_DATA] ([GEOGRAPHIC_DATA] - [GEOGRAPHIC_DATA] cũ)" at bounding box center [93, 36] width 109 height 13
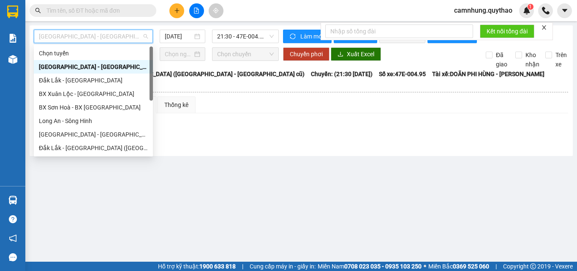
scroll to position [122, 0]
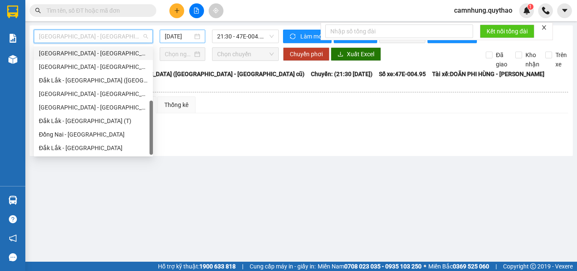
click at [174, 35] on input "[DATE]" at bounding box center [179, 36] width 28 height 9
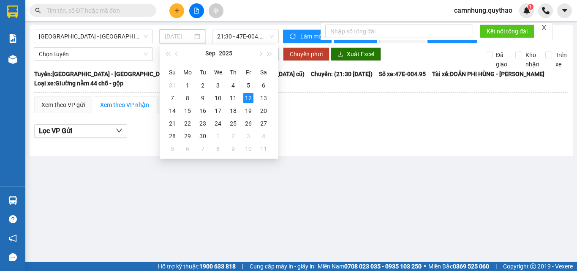
type input "[DATE]"
click at [98, 35] on span "[GEOGRAPHIC_DATA] - [GEOGRAPHIC_DATA] ([GEOGRAPHIC_DATA] - [GEOGRAPHIC_DATA] cũ)" at bounding box center [93, 36] width 109 height 13
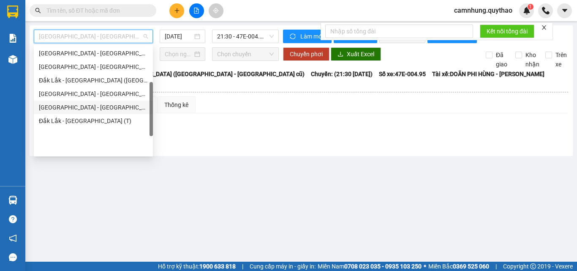
scroll to position [37, 0]
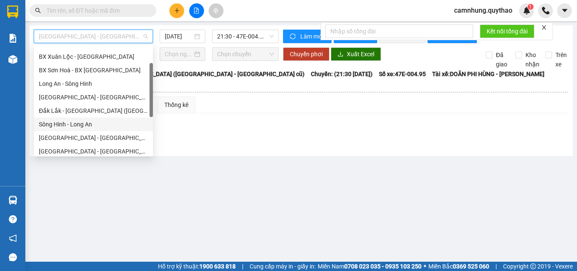
click at [79, 124] on div "Sông Hinh - Long An" at bounding box center [93, 124] width 109 height 9
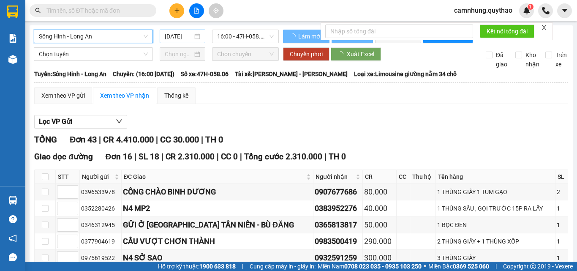
click at [175, 34] on input "[DATE]" at bounding box center [179, 36] width 28 height 9
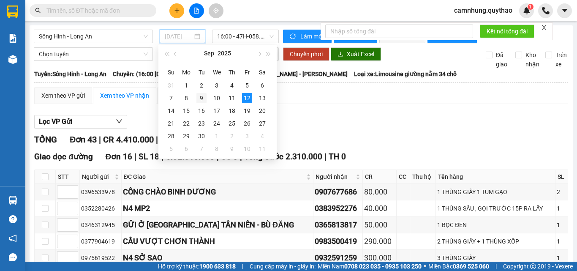
click at [202, 96] on div "9" at bounding box center [201, 98] width 10 height 10
type input "[DATE]"
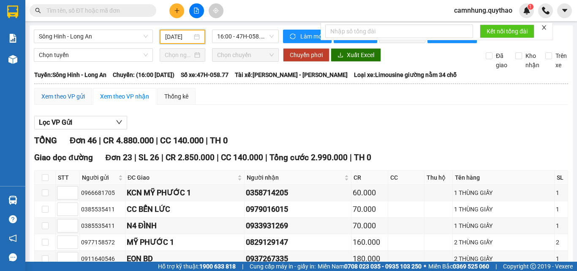
click at [57, 101] on div "Xem theo VP gửi" at bounding box center [63, 96] width 44 height 9
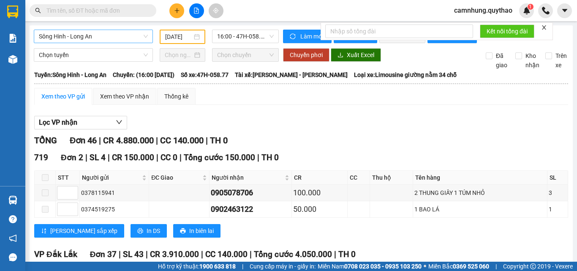
click at [79, 37] on span "Sông Hinh - Long An" at bounding box center [93, 36] width 109 height 13
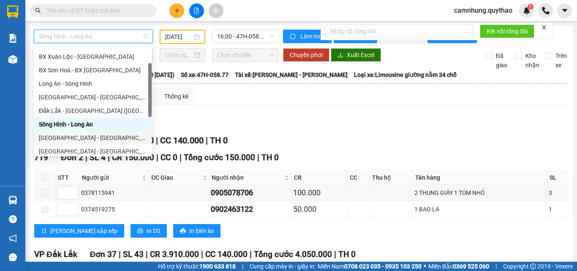
scroll to position [122, 0]
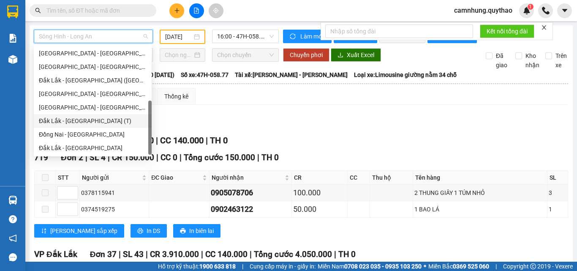
click at [68, 118] on div "Đắk Lắk - [GEOGRAPHIC_DATA] (T)" at bounding box center [93, 120] width 108 height 9
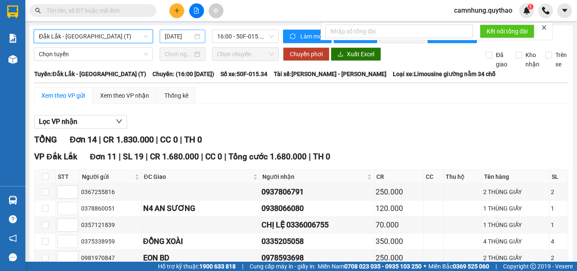
click at [182, 35] on input "[DATE]" at bounding box center [179, 36] width 28 height 9
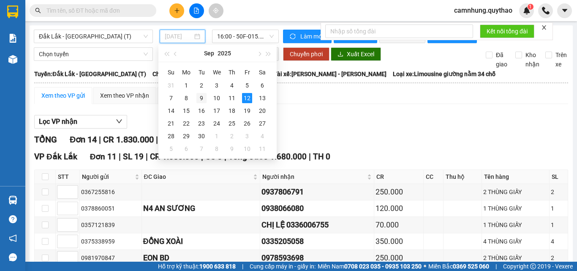
click at [201, 98] on div "9" at bounding box center [201, 98] width 10 height 10
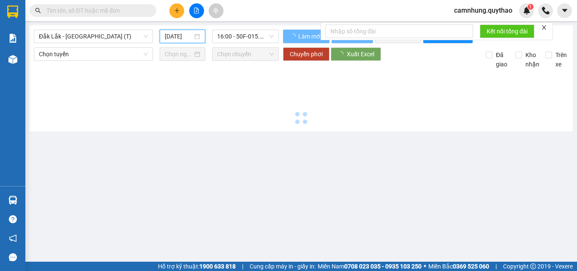
type input "[DATE]"
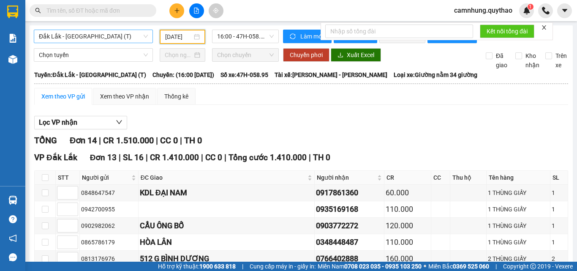
click at [82, 33] on span "Đắk Lắk - [GEOGRAPHIC_DATA] (T)" at bounding box center [93, 36] width 109 height 13
click at [312, 147] on div "TỔNG Đơn 14 | CR 1.510.000 | CC 0 | TH 0" at bounding box center [301, 140] width 534 height 13
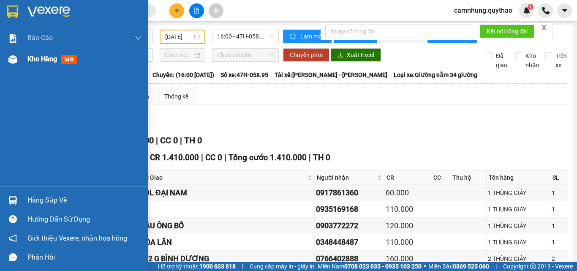
click at [35, 53] on div "Kho hàng mới" at bounding box center [84, 59] width 114 height 21
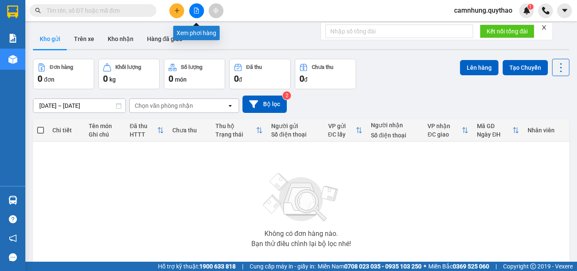
click at [202, 8] on button at bounding box center [196, 10] width 15 height 15
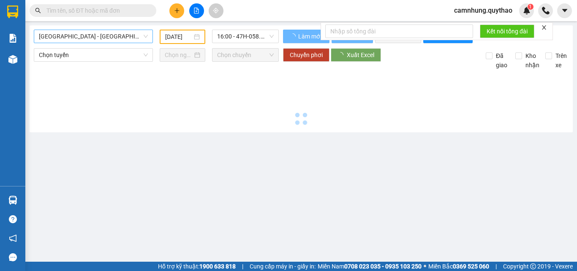
type input "[DATE]"
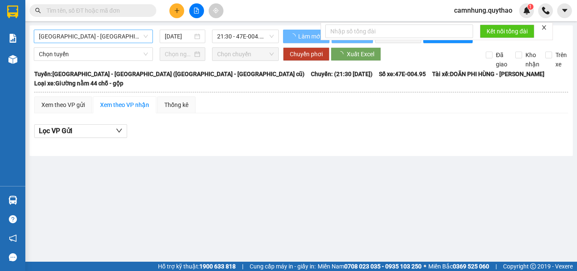
click at [95, 36] on span "[GEOGRAPHIC_DATA] - [GEOGRAPHIC_DATA] ([GEOGRAPHIC_DATA] - [GEOGRAPHIC_DATA] cũ)" at bounding box center [93, 36] width 109 height 13
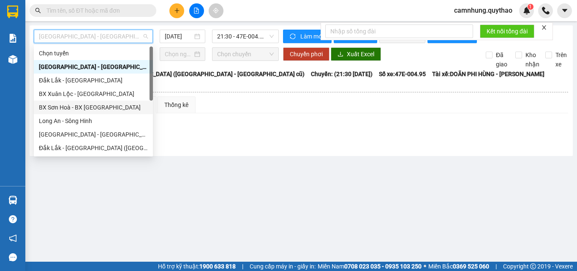
scroll to position [122, 0]
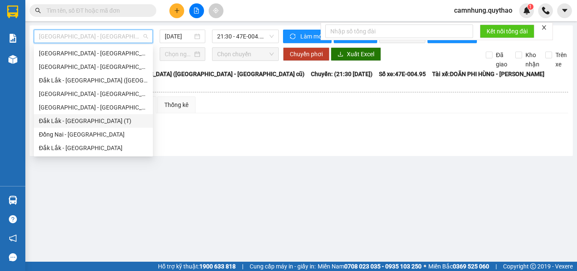
click at [68, 117] on div "Đắk Lắk - [GEOGRAPHIC_DATA] (T)" at bounding box center [93, 120] width 109 height 9
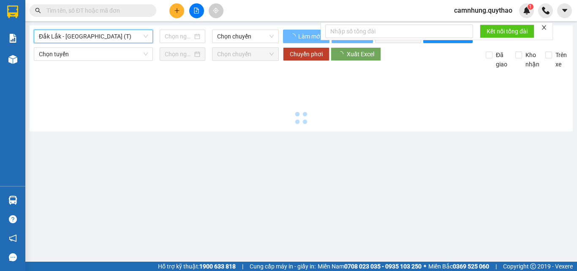
type input "[DATE]"
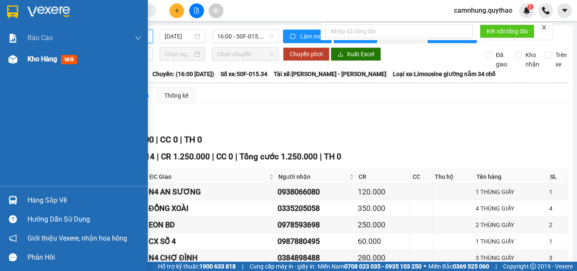
click at [33, 60] on span "Kho hàng" at bounding box center [42, 59] width 30 height 8
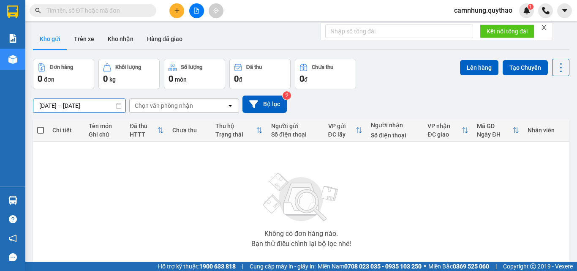
drag, startPoint x: 86, startPoint y: 103, endPoint x: 106, endPoint y: 109, distance: 20.2
click at [87, 103] on input "[DATE] – [DATE]" at bounding box center [79, 106] width 92 height 14
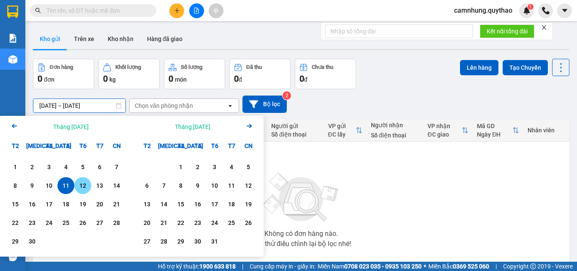
click at [80, 183] on div "12" at bounding box center [83, 185] width 12 height 10
click at [84, 185] on div "12" at bounding box center [83, 185] width 12 height 10
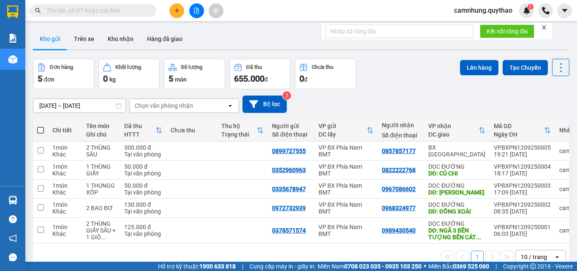
click at [66, 106] on input "[DATE] – [DATE]" at bounding box center [79, 106] width 92 height 14
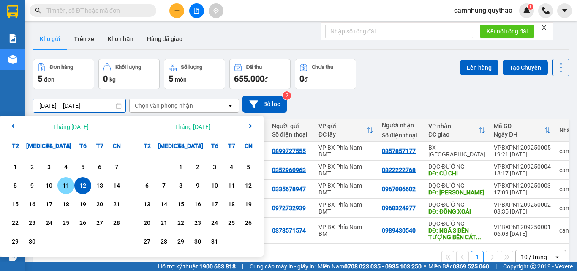
click at [65, 184] on div "11" at bounding box center [66, 185] width 12 height 10
click at [50, 185] on div "10" at bounding box center [49, 185] width 12 height 10
type input "[DATE] – [DATE]"
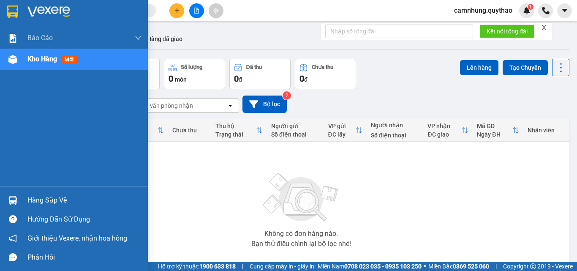
click at [25, 59] on div "Kho hàng mới" at bounding box center [74, 59] width 148 height 21
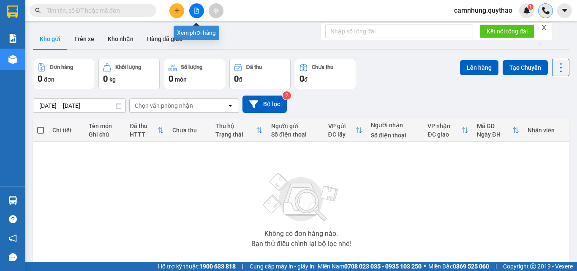
drag, startPoint x: 193, startPoint y: 13, endPoint x: 545, endPoint y: 4, distance: 351.6
click at [194, 14] on button at bounding box center [196, 10] width 15 height 15
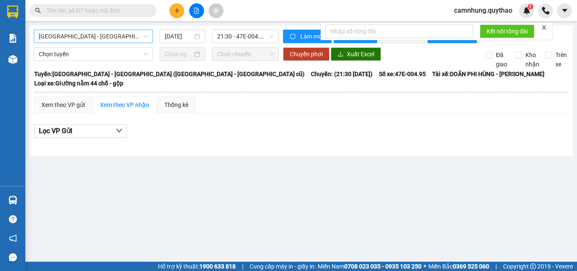
click at [110, 37] on span "[GEOGRAPHIC_DATA] - [GEOGRAPHIC_DATA] ([GEOGRAPHIC_DATA] - [GEOGRAPHIC_DATA] cũ)" at bounding box center [93, 36] width 109 height 13
click at [174, 37] on input "[DATE]" at bounding box center [179, 36] width 28 height 9
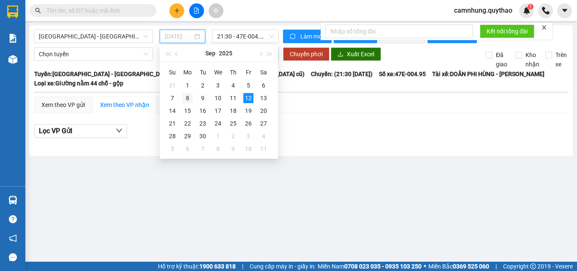
click at [186, 96] on div "8" at bounding box center [187, 98] width 10 height 10
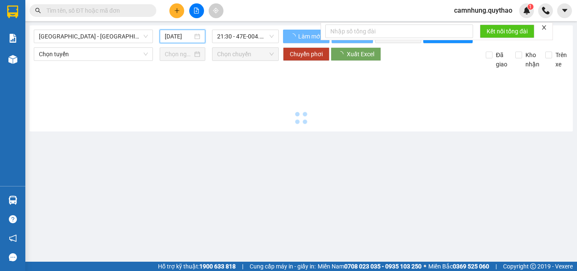
type input "[DATE]"
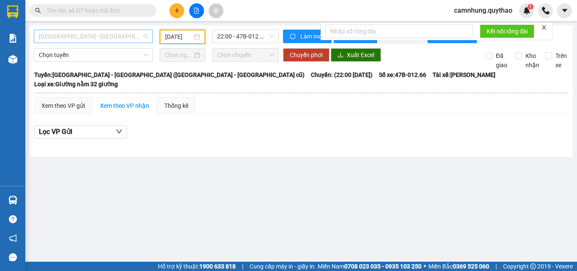
click at [71, 39] on span "[GEOGRAPHIC_DATA] - [GEOGRAPHIC_DATA] ([GEOGRAPHIC_DATA] - [GEOGRAPHIC_DATA] cũ)" at bounding box center [93, 36] width 109 height 13
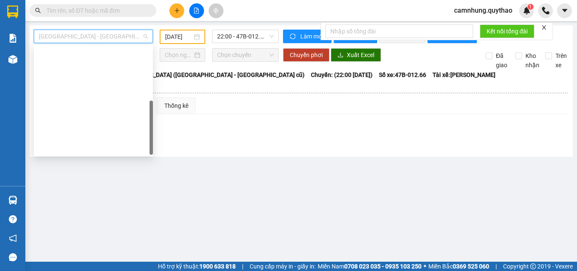
scroll to position [122, 0]
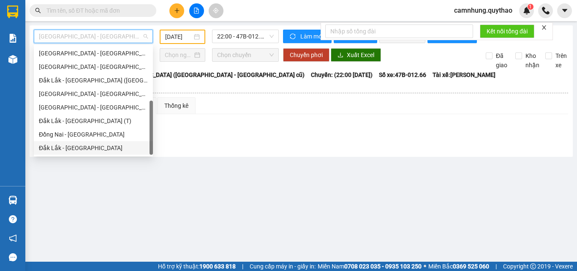
drag, startPoint x: 64, startPoint y: 145, endPoint x: 69, endPoint y: 144, distance: 4.8
click at [65, 146] on div "Đắk Lắk - [GEOGRAPHIC_DATA]" at bounding box center [93, 147] width 109 height 9
type input "[DATE]"
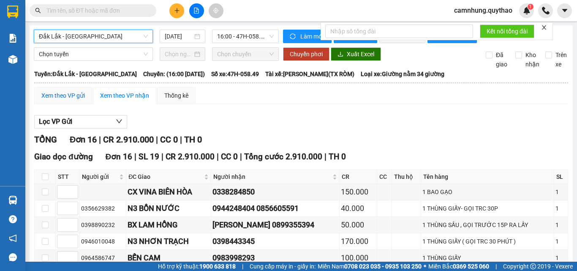
click at [63, 99] on div "Xem theo VP gửi" at bounding box center [63, 95] width 44 height 9
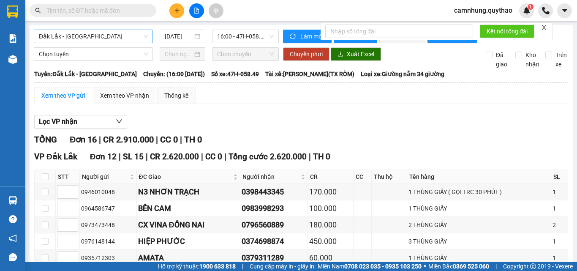
click at [98, 33] on span "Đắk Lắk - [GEOGRAPHIC_DATA]" at bounding box center [93, 36] width 109 height 13
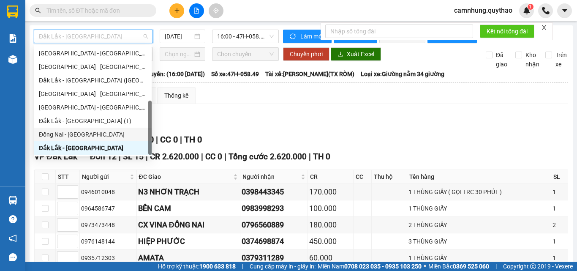
click at [69, 133] on div "Đồng Nai - [GEOGRAPHIC_DATA]" at bounding box center [93, 134] width 108 height 9
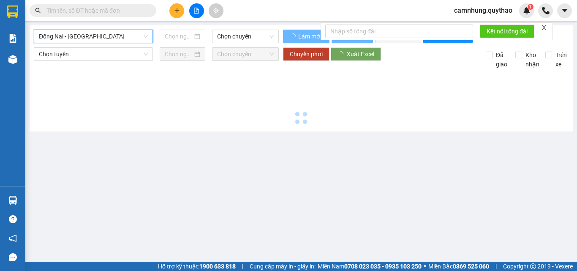
type input "[DATE]"
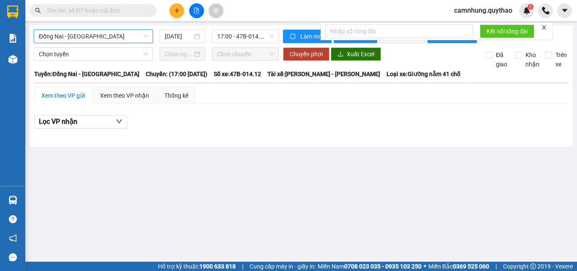
click at [78, 35] on span "Đồng Nai - [GEOGRAPHIC_DATA]" at bounding box center [93, 36] width 109 height 13
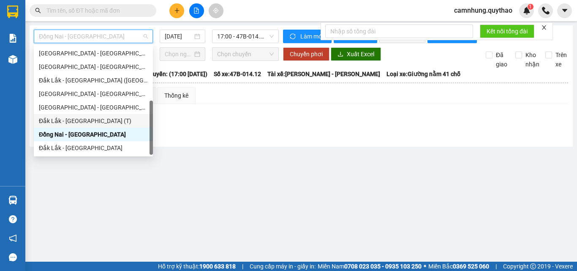
click at [79, 120] on div "Đắk Lắk - [GEOGRAPHIC_DATA] (T)" at bounding box center [93, 120] width 109 height 9
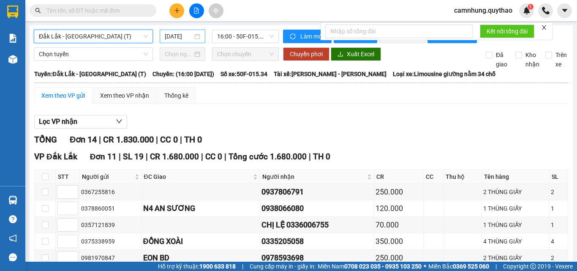
click at [171, 41] on input "[DATE]" at bounding box center [179, 36] width 28 height 9
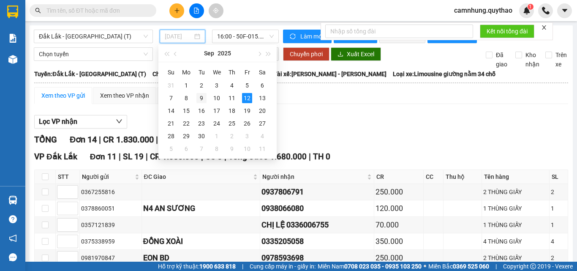
click at [200, 93] on div "9" at bounding box center [201, 98] width 10 height 10
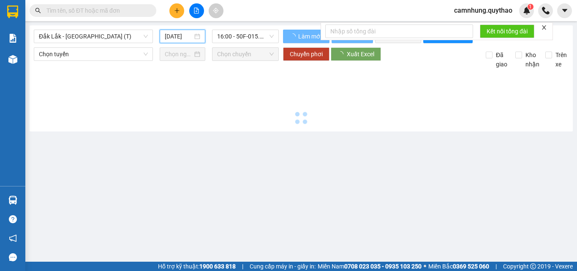
type input "[DATE]"
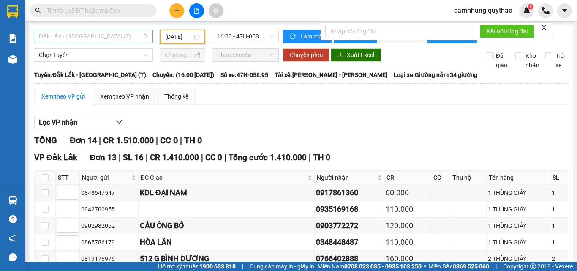
click at [87, 35] on span "Đắk Lắk - [GEOGRAPHIC_DATA] (T)" at bounding box center [93, 36] width 109 height 13
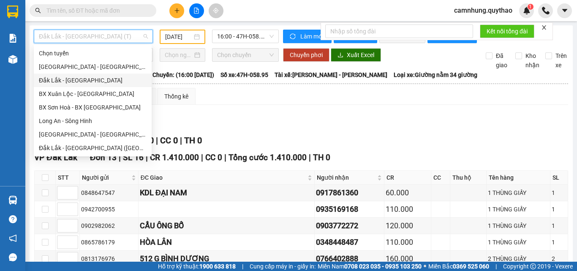
click at [64, 81] on div "Đắk Lắk - [GEOGRAPHIC_DATA]" at bounding box center [93, 80] width 108 height 9
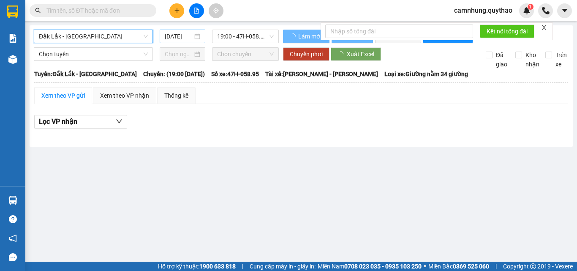
click at [170, 38] on input "[DATE]" at bounding box center [179, 36] width 28 height 9
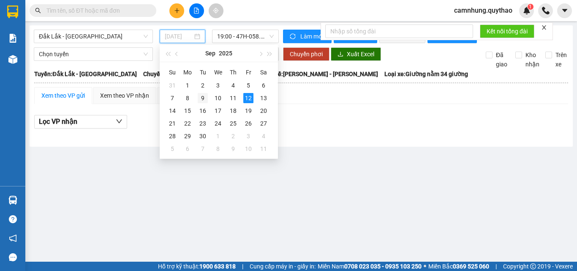
click at [199, 98] on div "9" at bounding box center [203, 98] width 10 height 10
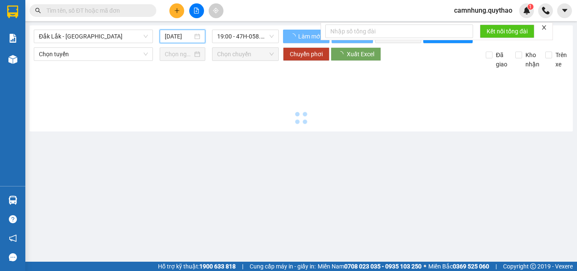
type input "[DATE]"
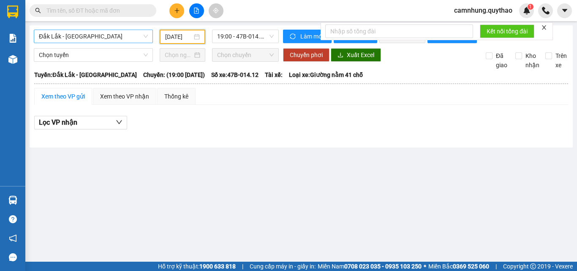
click at [79, 38] on span "Đắk Lắk - [GEOGRAPHIC_DATA]" at bounding box center [93, 36] width 109 height 13
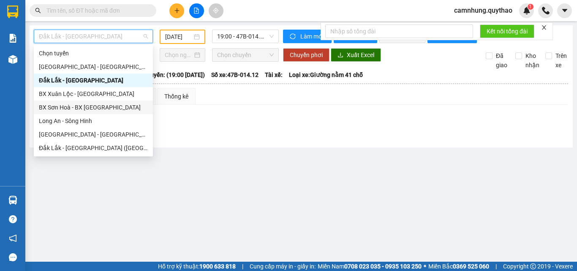
click at [75, 104] on div "BX Sơn Hoà - BX [GEOGRAPHIC_DATA]" at bounding box center [93, 107] width 109 height 9
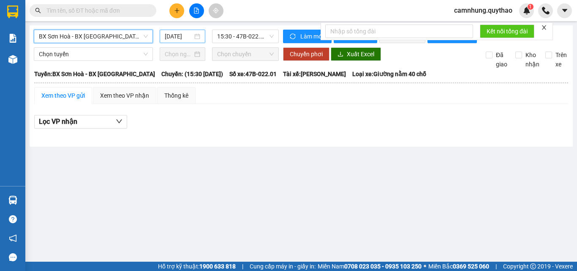
click at [169, 35] on input "[DATE]" at bounding box center [179, 36] width 28 height 9
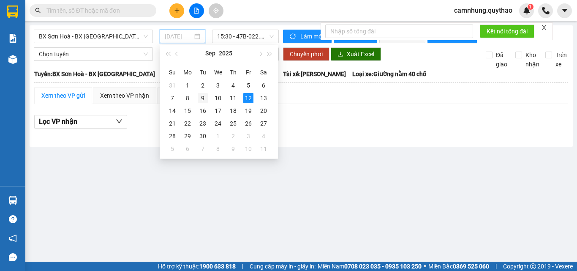
click at [202, 96] on div "9" at bounding box center [203, 98] width 10 height 10
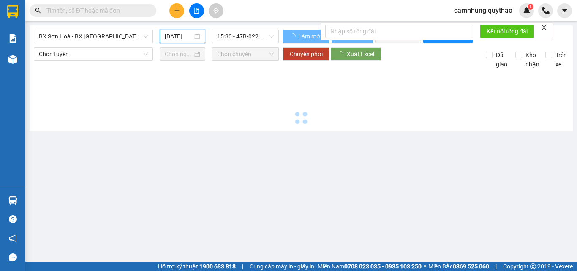
type input "[DATE]"
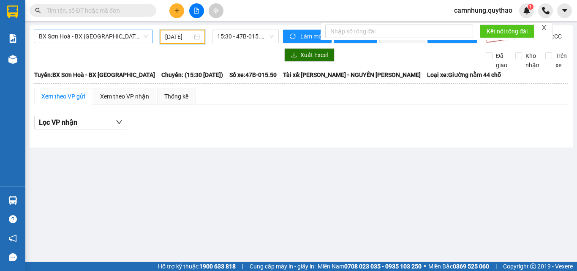
click at [80, 39] on span "BX Sơn Hoà - BX [GEOGRAPHIC_DATA]" at bounding box center [93, 36] width 109 height 13
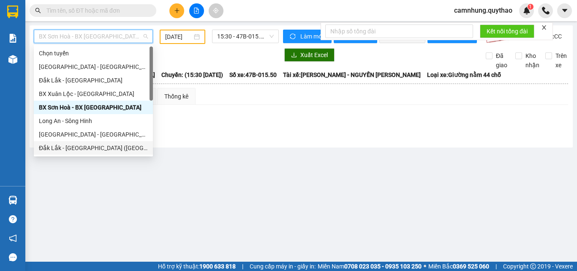
click at [71, 144] on div "Đắk Lắk - [GEOGRAPHIC_DATA] ([GEOGRAPHIC_DATA] mới)" at bounding box center [93, 147] width 109 height 9
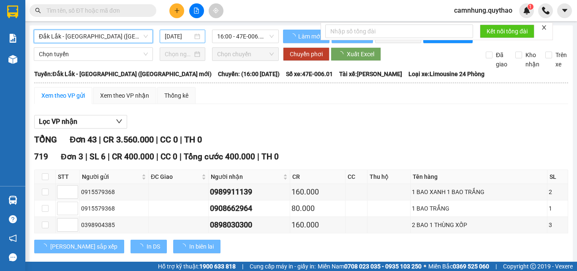
click at [174, 38] on input "[DATE]" at bounding box center [179, 36] width 28 height 9
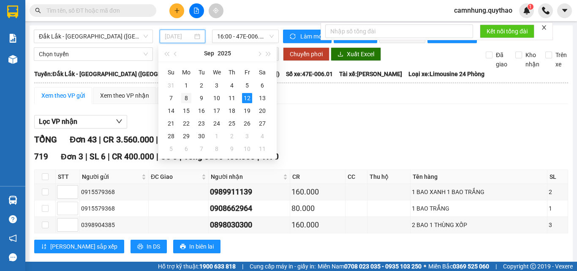
click at [184, 97] on div "8" at bounding box center [186, 98] width 10 height 10
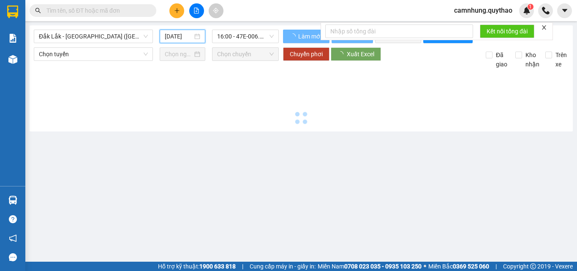
type input "[DATE]"
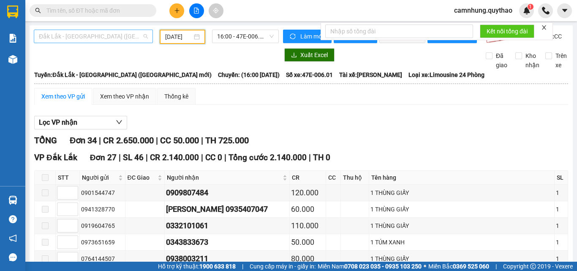
click at [96, 39] on span "Đắk Lắk - [GEOGRAPHIC_DATA] ([GEOGRAPHIC_DATA] mới)" at bounding box center [93, 36] width 109 height 13
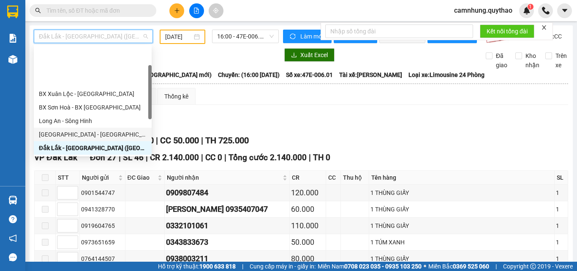
scroll to position [42, 0]
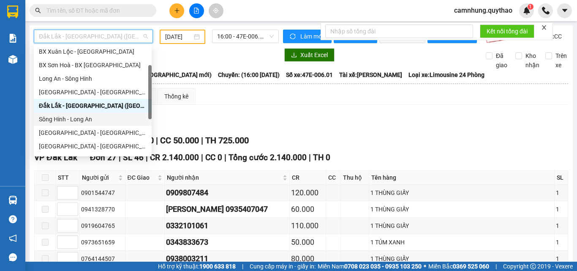
click at [73, 117] on div "Sông Hinh - Long An" at bounding box center [93, 118] width 108 height 9
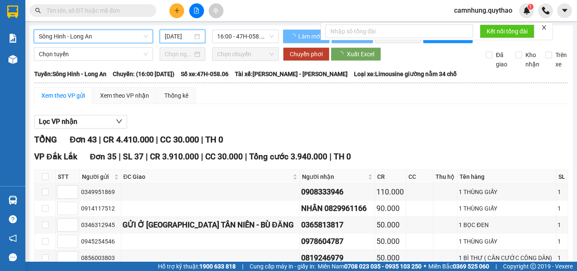
click at [172, 38] on input "[DATE]" at bounding box center [179, 36] width 28 height 9
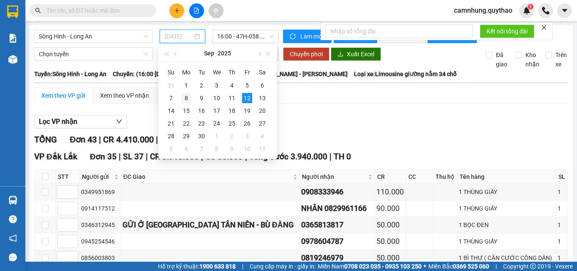
click at [182, 94] on div "8" at bounding box center [186, 98] width 10 height 10
type input "[DATE]"
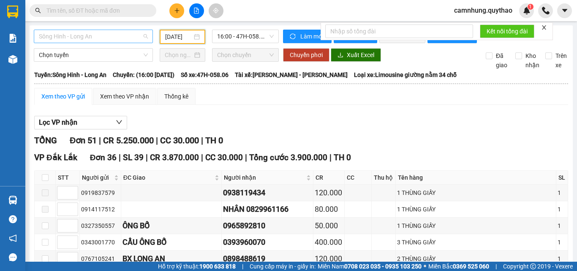
click at [87, 37] on span "Sông Hinh - Long An" at bounding box center [93, 36] width 109 height 13
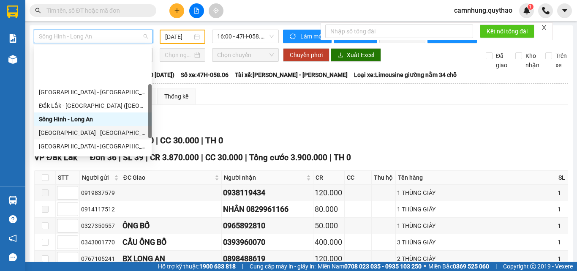
scroll to position [122, 0]
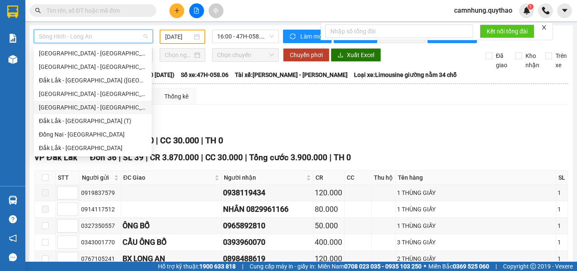
click at [73, 103] on div "[GEOGRAPHIC_DATA] - [GEOGRAPHIC_DATA]" at bounding box center [93, 107] width 108 height 9
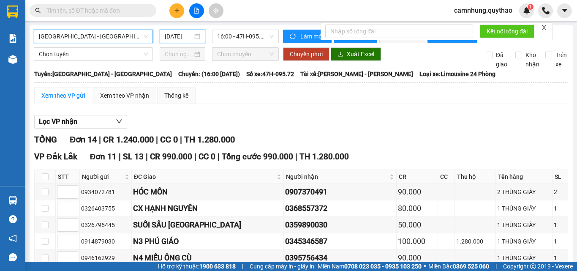
click at [180, 35] on input "[DATE]" at bounding box center [179, 36] width 28 height 9
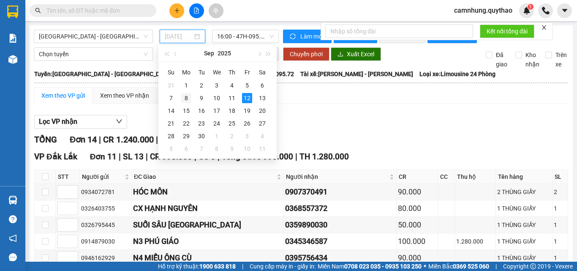
click at [185, 95] on div "8" at bounding box center [186, 98] width 10 height 10
type input "[DATE]"
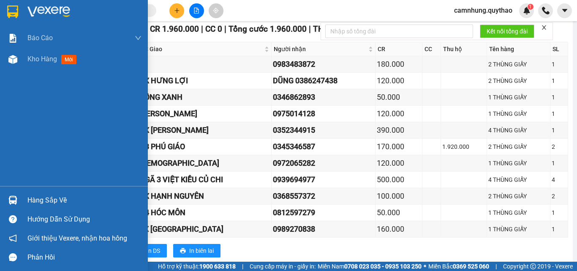
scroll to position [22, 0]
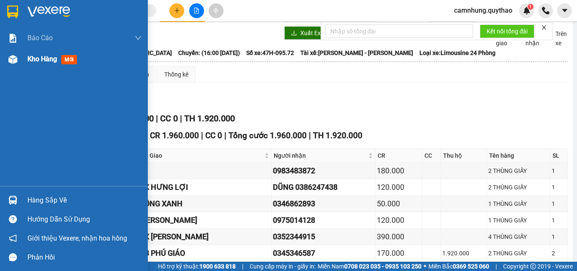
click at [30, 56] on span "Kho hàng" at bounding box center [42, 59] width 30 height 8
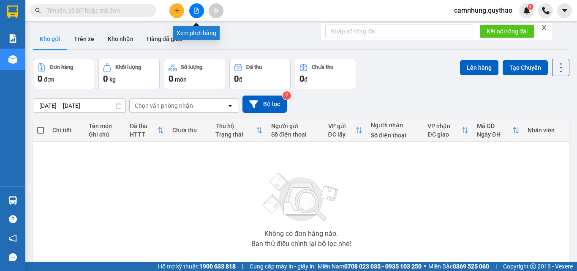
click at [203, 7] on button at bounding box center [196, 10] width 15 height 15
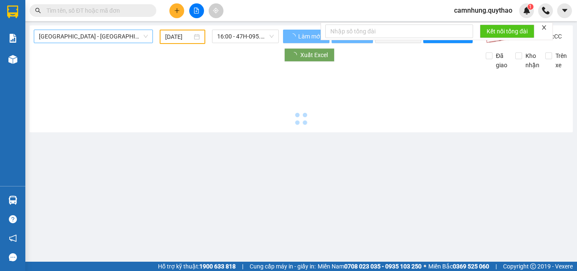
type input "[DATE]"
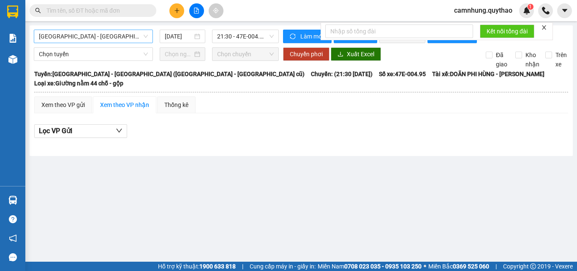
click at [97, 41] on span "[GEOGRAPHIC_DATA] - [GEOGRAPHIC_DATA] ([GEOGRAPHIC_DATA] - [GEOGRAPHIC_DATA] cũ)" at bounding box center [93, 36] width 109 height 13
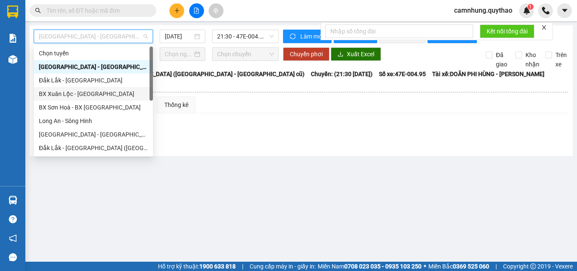
scroll to position [122, 0]
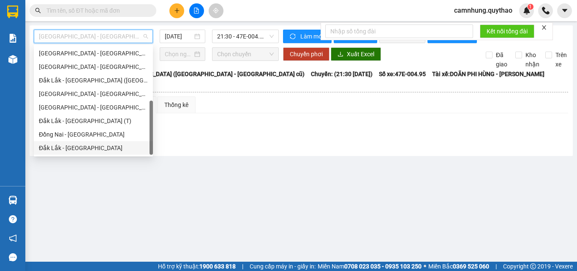
click at [76, 145] on div "Đắk Lắk - [GEOGRAPHIC_DATA]" at bounding box center [93, 147] width 109 height 9
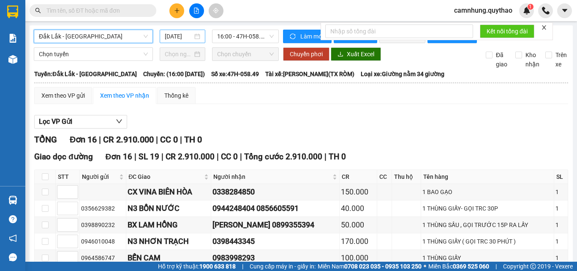
click at [174, 38] on input "[DATE]" at bounding box center [179, 36] width 28 height 9
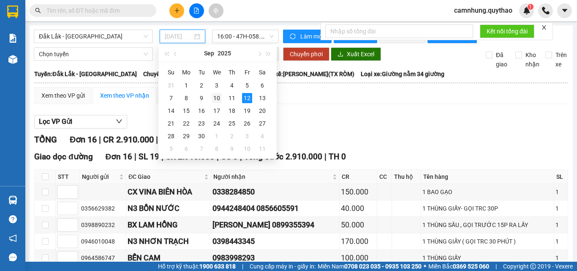
click at [217, 97] on div "10" at bounding box center [217, 98] width 10 height 10
type input "[DATE]"
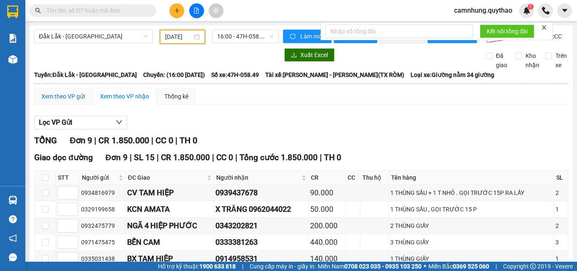
click at [60, 99] on div "Xem theo VP gửi" at bounding box center [63, 96] width 44 height 9
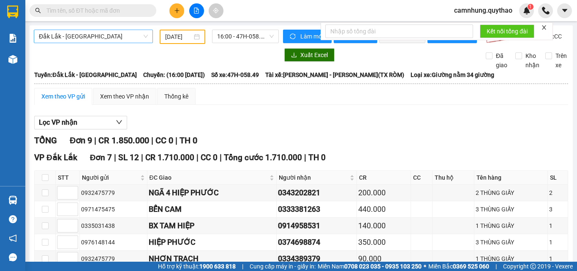
click at [78, 33] on span "Đắk Lắk - [GEOGRAPHIC_DATA]" at bounding box center [93, 36] width 109 height 13
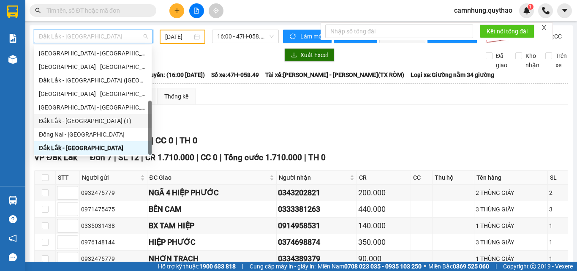
click at [74, 123] on div "Đắk Lắk - [GEOGRAPHIC_DATA] (T)" at bounding box center [93, 120] width 108 height 9
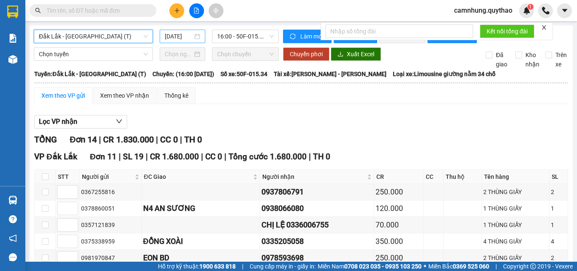
click at [174, 37] on input "[DATE]" at bounding box center [179, 36] width 28 height 9
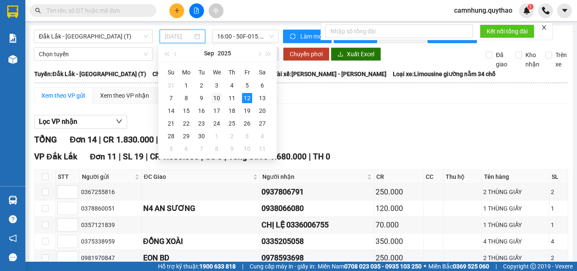
click at [218, 96] on div "10" at bounding box center [217, 98] width 10 height 10
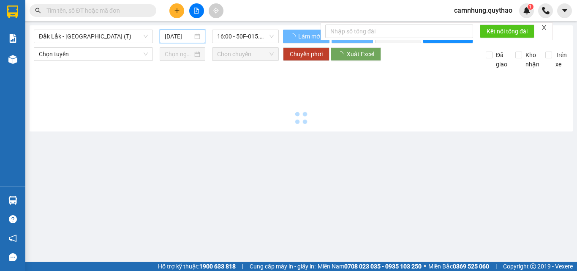
type input "[DATE]"
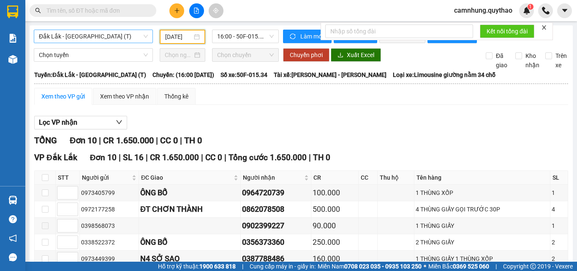
click at [86, 35] on span "Đắk Lắk - [GEOGRAPHIC_DATA] (T)" at bounding box center [93, 36] width 109 height 13
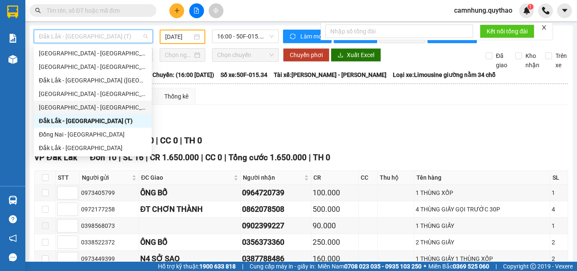
click at [74, 105] on div "[GEOGRAPHIC_DATA] - [GEOGRAPHIC_DATA]" at bounding box center [93, 107] width 108 height 9
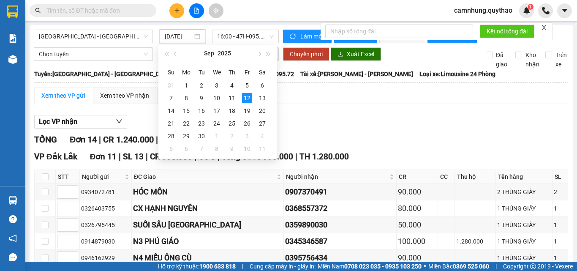
click at [179, 36] on input "[DATE]" at bounding box center [179, 36] width 28 height 9
click at [219, 98] on div "10" at bounding box center [217, 98] width 10 height 10
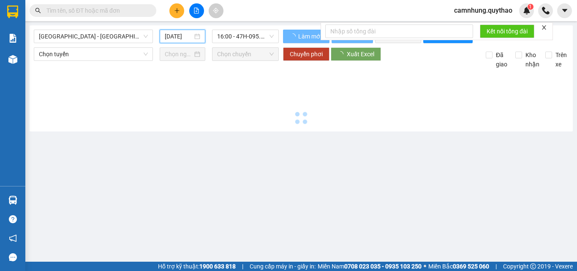
type input "[DATE]"
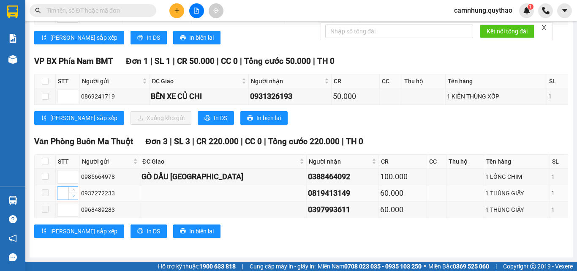
scroll to position [508, 0]
click at [198, 115] on button "In DS" at bounding box center [216, 118] width 36 height 14
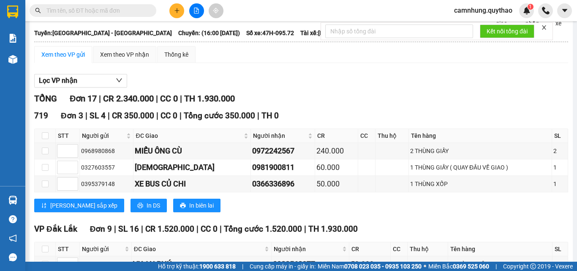
scroll to position [0, 0]
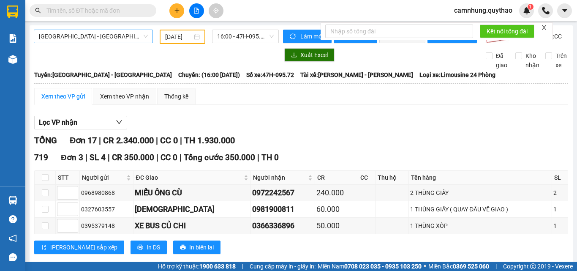
click at [76, 34] on span "[GEOGRAPHIC_DATA] - [GEOGRAPHIC_DATA]" at bounding box center [93, 36] width 109 height 13
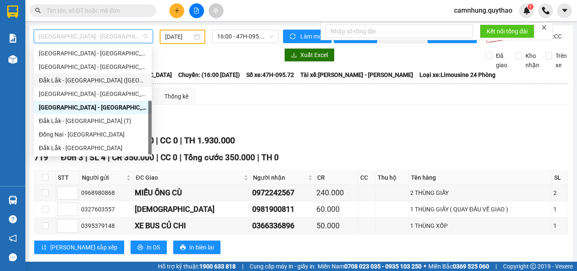
click at [72, 77] on div "Đắk Lắk - [GEOGRAPHIC_DATA] ([GEOGRAPHIC_DATA])" at bounding box center [93, 80] width 108 height 9
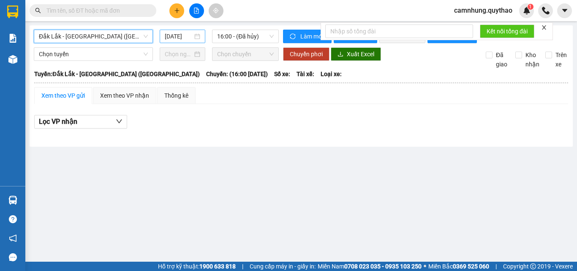
click at [177, 36] on input "[DATE]" at bounding box center [179, 36] width 28 height 9
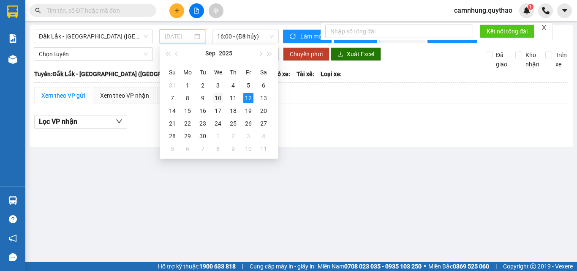
click at [217, 97] on div "10" at bounding box center [218, 98] width 10 height 10
type input "[DATE]"
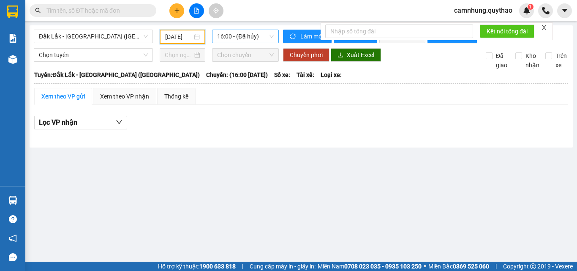
click at [238, 37] on span "16:00 - (Đã hủy)" at bounding box center [245, 36] width 57 height 13
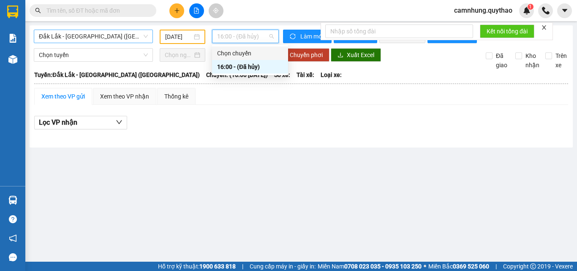
click at [98, 38] on span "Đắk Lắk - [GEOGRAPHIC_DATA] ([GEOGRAPHIC_DATA])" at bounding box center [93, 36] width 109 height 13
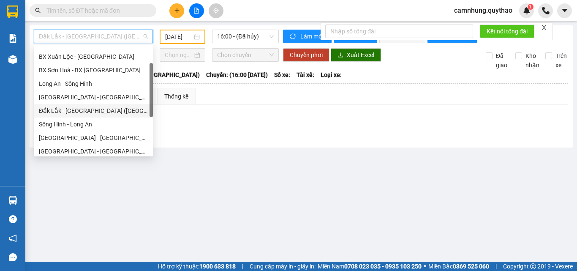
scroll to position [79, 0]
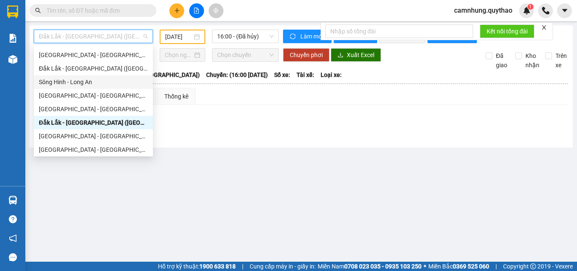
click at [67, 80] on div "Sông Hinh - Long An" at bounding box center [93, 81] width 109 height 9
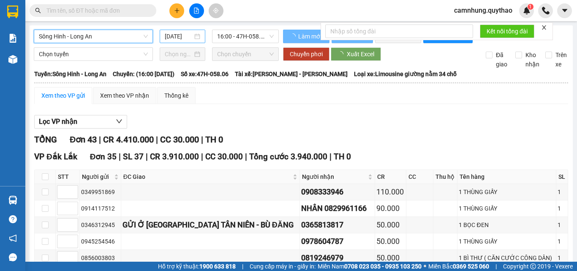
click at [174, 35] on input "[DATE]" at bounding box center [179, 36] width 28 height 9
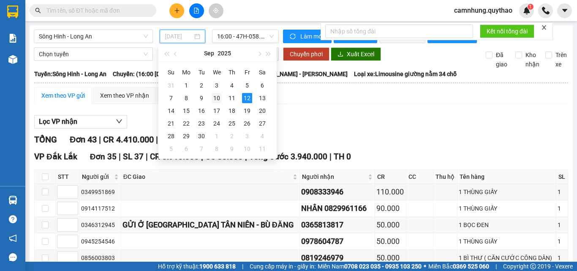
click at [215, 95] on div "10" at bounding box center [217, 98] width 10 height 10
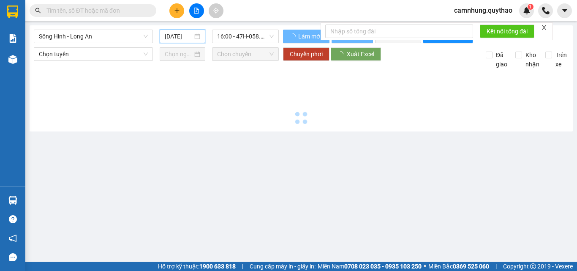
type input "[DATE]"
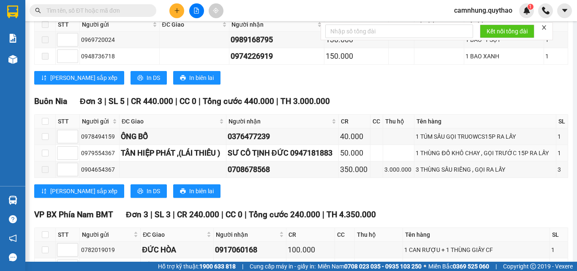
scroll to position [845, 0]
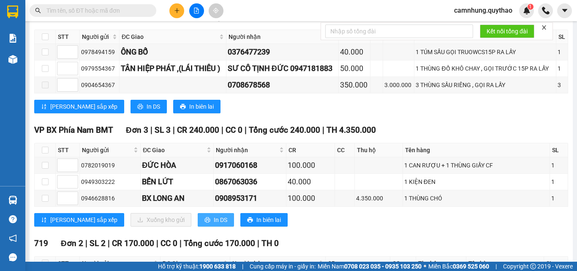
click at [204, 223] on icon "printer" at bounding box center [207, 220] width 6 height 6
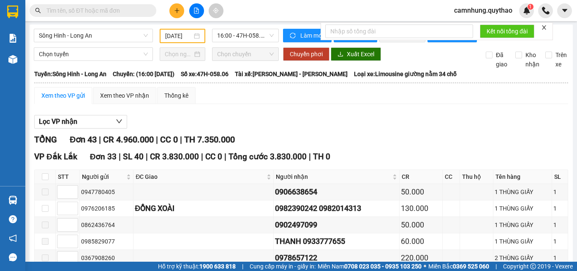
scroll to position [0, 0]
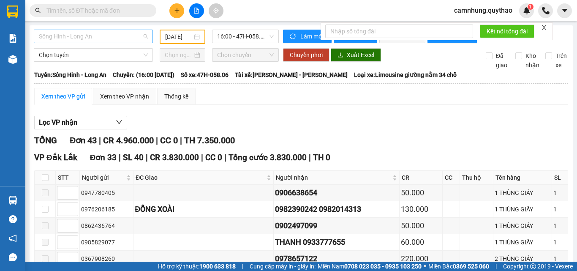
click at [72, 38] on span "Sông Hinh - Long An" at bounding box center [93, 36] width 109 height 13
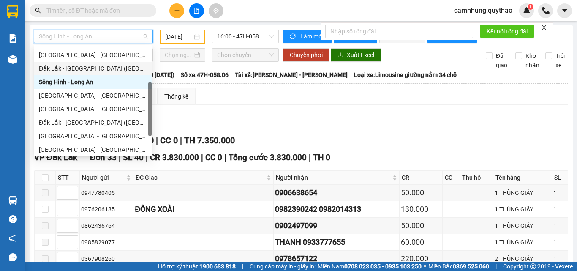
click at [80, 67] on div "Đắk Lắk - [GEOGRAPHIC_DATA] ([GEOGRAPHIC_DATA] mới)" at bounding box center [93, 68] width 108 height 9
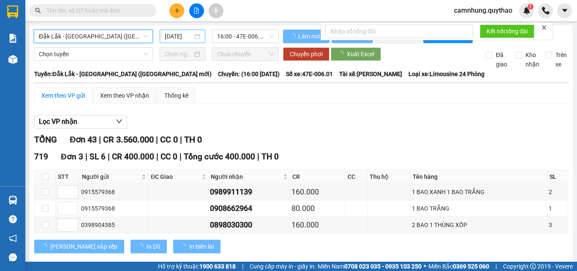
click at [176, 33] on input "[DATE]" at bounding box center [179, 36] width 28 height 9
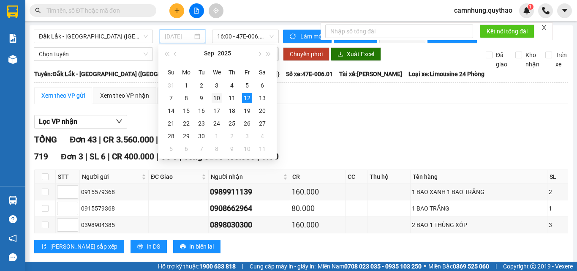
click at [213, 96] on div "10" at bounding box center [217, 98] width 10 height 10
type input "[DATE]"
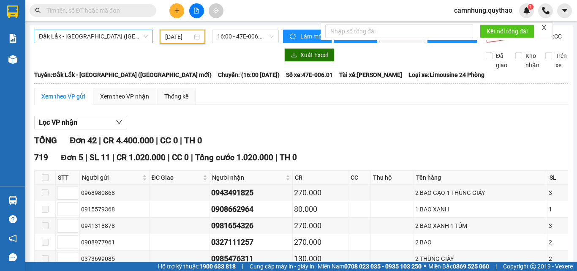
click at [82, 31] on span "Đắk Lắk - [GEOGRAPHIC_DATA] ([GEOGRAPHIC_DATA] mới)" at bounding box center [93, 36] width 109 height 13
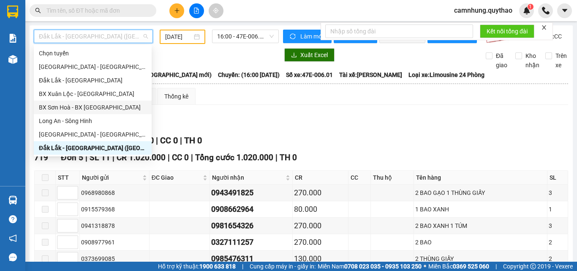
click at [68, 106] on div "BX Sơn Hoà - BX [GEOGRAPHIC_DATA]" at bounding box center [93, 107] width 108 height 9
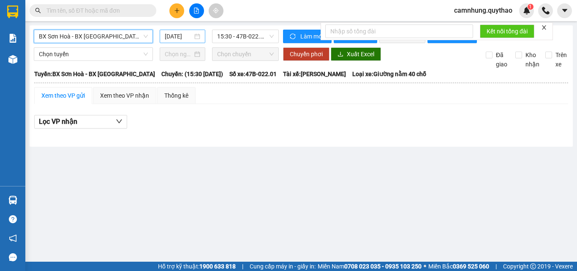
click at [175, 37] on input "[DATE]" at bounding box center [179, 36] width 28 height 9
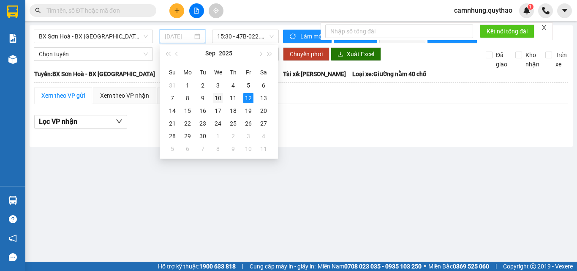
click at [221, 96] on div "10" at bounding box center [218, 98] width 10 height 10
type input "[DATE]"
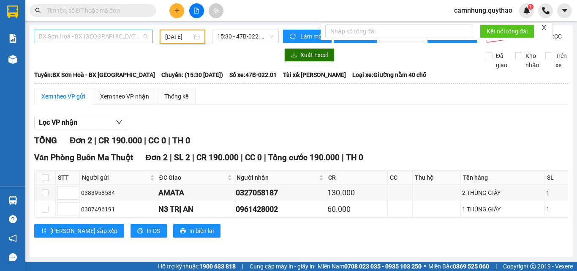
click at [78, 36] on span "BX Sơn Hoà - BX [GEOGRAPHIC_DATA]" at bounding box center [93, 36] width 109 height 13
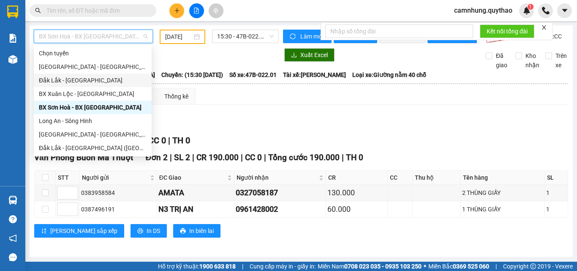
click at [66, 78] on div "Đắk Lắk - [GEOGRAPHIC_DATA]" at bounding box center [93, 80] width 108 height 9
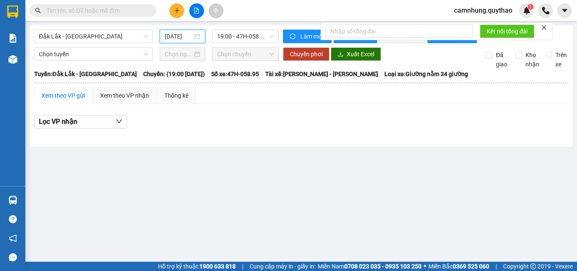
click at [174, 35] on input "[DATE]" at bounding box center [179, 36] width 28 height 9
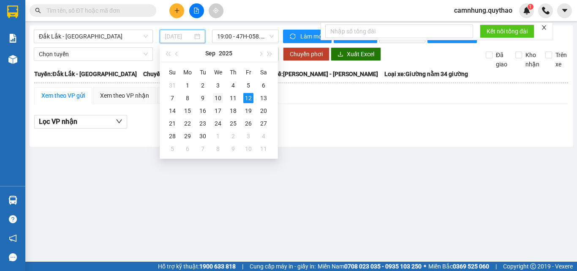
click at [215, 96] on div "10" at bounding box center [218, 98] width 10 height 10
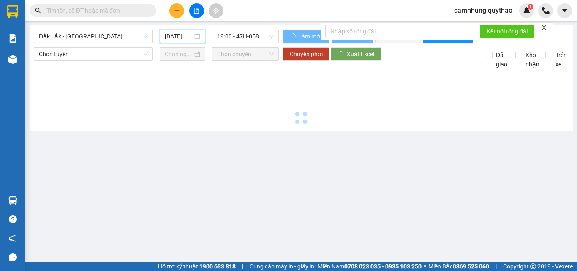
type input "[DATE]"
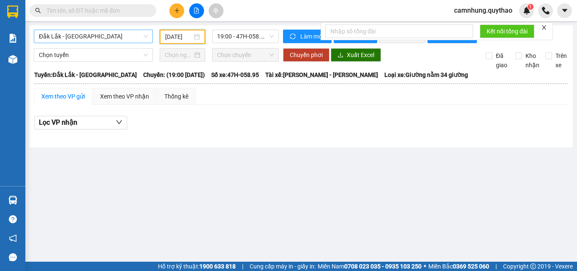
click at [68, 35] on span "Đắk Lắk - [GEOGRAPHIC_DATA]" at bounding box center [93, 36] width 109 height 13
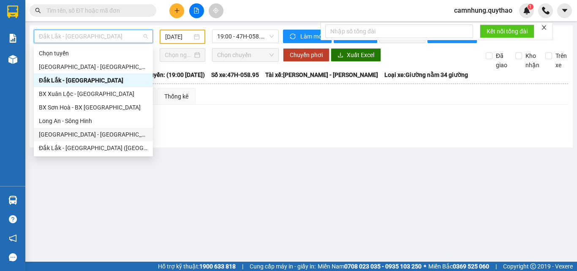
scroll to position [122, 0]
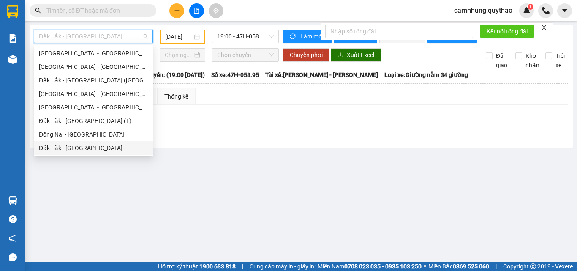
click at [76, 150] on div "Đắk Lắk - [GEOGRAPHIC_DATA]" at bounding box center [93, 147] width 109 height 9
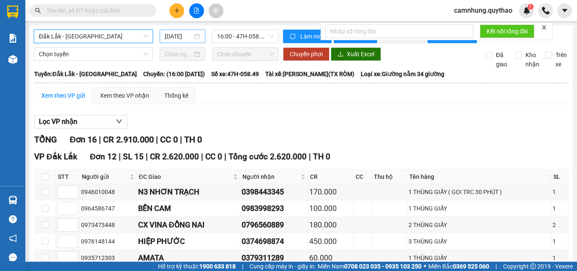
click at [171, 35] on input "[DATE]" at bounding box center [179, 36] width 28 height 9
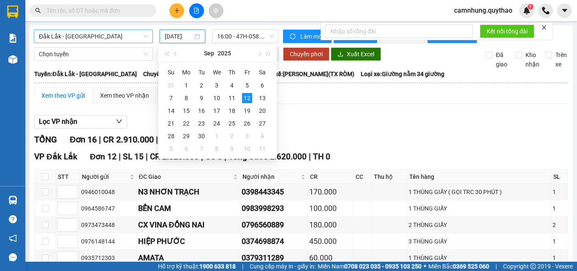
click at [87, 33] on span "Đắk Lắk - [GEOGRAPHIC_DATA]" at bounding box center [93, 36] width 109 height 13
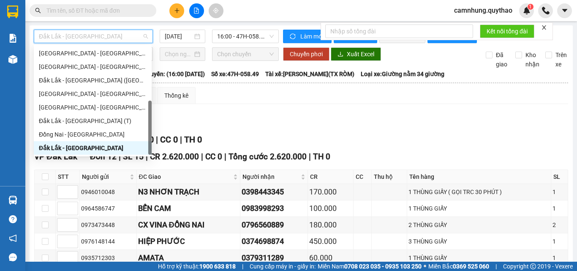
drag, startPoint x: 85, startPoint y: 148, endPoint x: 120, endPoint y: 122, distance: 43.7
click at [86, 147] on div "Đắk Lắk - [GEOGRAPHIC_DATA]" at bounding box center [93, 147] width 108 height 9
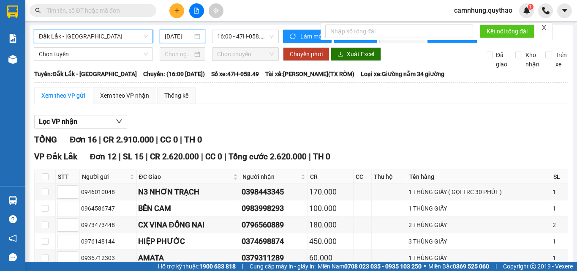
click at [178, 36] on input "[DATE]" at bounding box center [179, 36] width 28 height 9
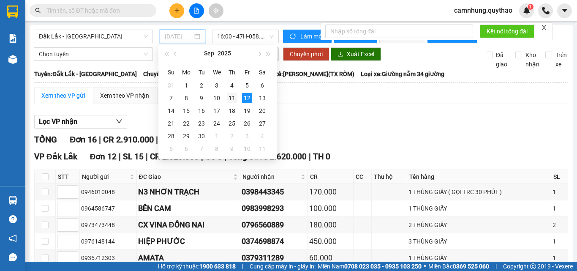
click at [231, 95] on div "11" at bounding box center [232, 98] width 10 height 10
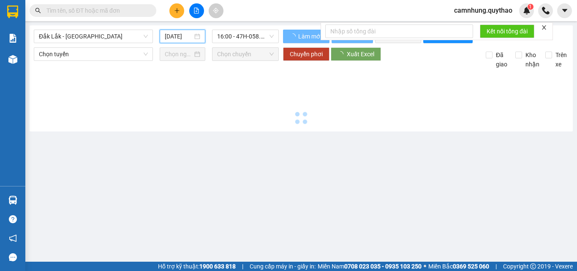
type input "[DATE]"
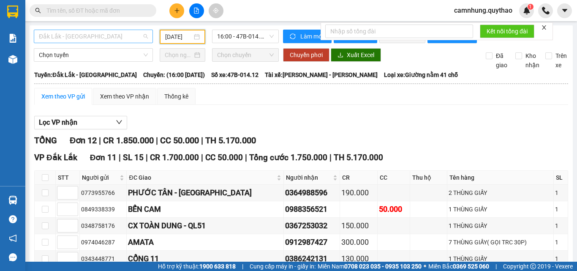
click at [73, 38] on span "Đắk Lắk - [GEOGRAPHIC_DATA]" at bounding box center [93, 36] width 109 height 13
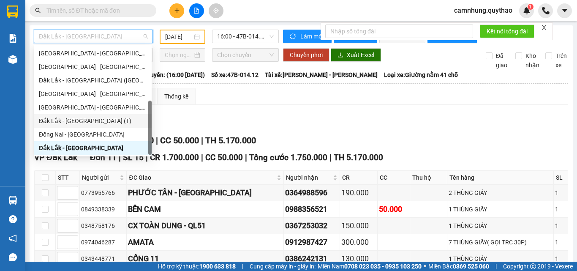
click at [79, 115] on div "Đắk Lắk - [GEOGRAPHIC_DATA] (T)" at bounding box center [93, 121] width 118 height 14
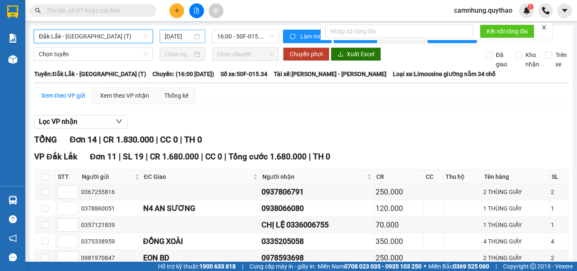
click at [170, 38] on input "[DATE]" at bounding box center [179, 36] width 28 height 9
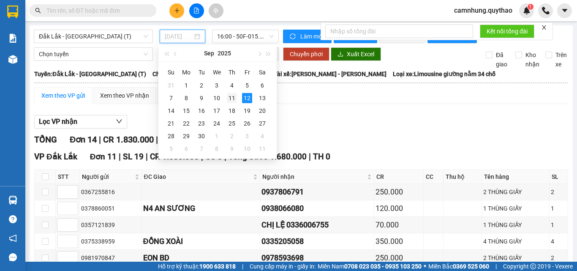
click at [228, 95] on div "11" at bounding box center [232, 98] width 10 height 10
type input "[DATE]"
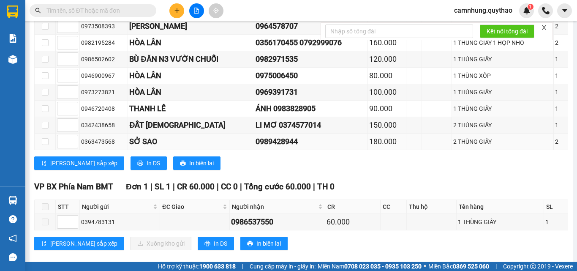
scroll to position [218, 0]
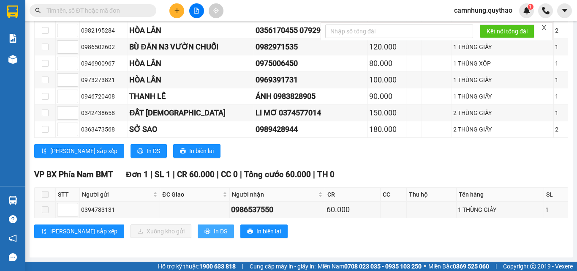
click at [214, 233] on span "In DS" at bounding box center [221, 230] width 14 height 9
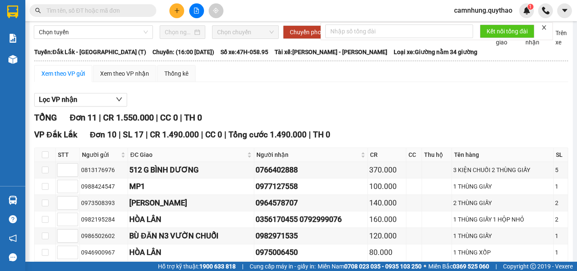
scroll to position [0, 0]
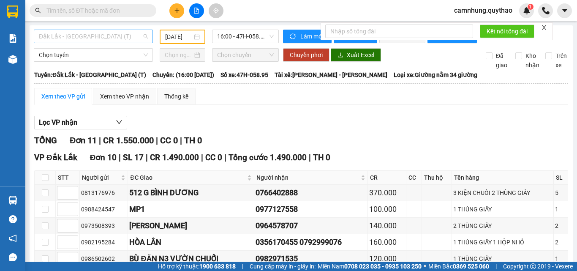
click at [104, 38] on span "Đắk Lắk - [GEOGRAPHIC_DATA] (T)" at bounding box center [93, 36] width 109 height 13
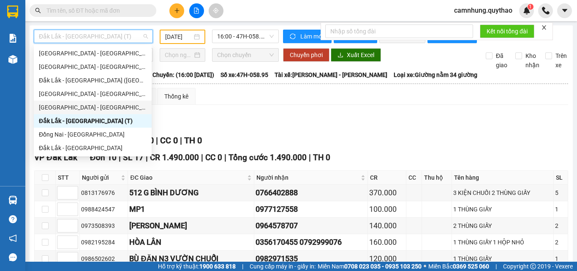
click at [69, 105] on div "[GEOGRAPHIC_DATA] - [GEOGRAPHIC_DATA]" at bounding box center [93, 107] width 108 height 9
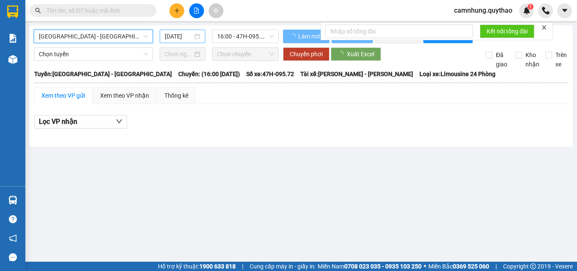
click at [179, 34] on input "[DATE]" at bounding box center [179, 36] width 28 height 9
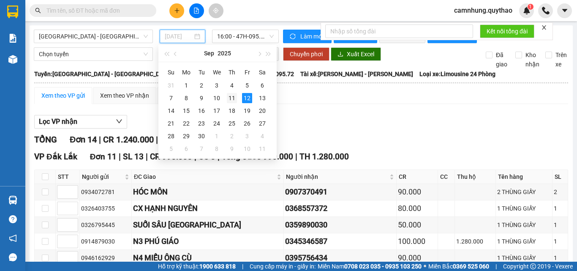
click at [231, 96] on div "11" at bounding box center [232, 98] width 10 height 10
type input "[DATE]"
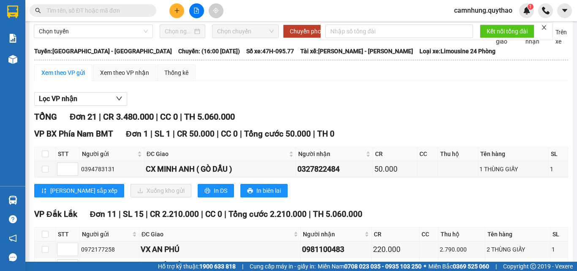
scroll to position [42, 0]
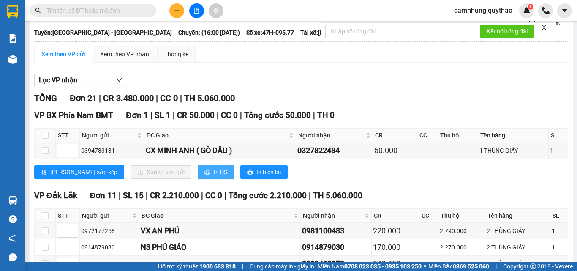
click at [204, 175] on icon "printer" at bounding box center [207, 172] width 6 height 6
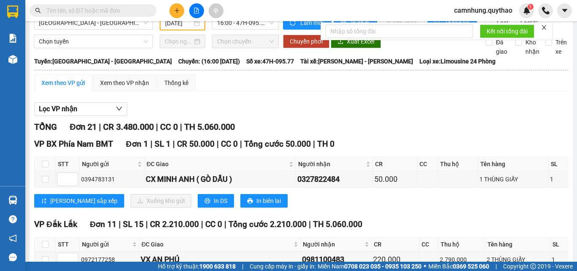
scroll to position [0, 0]
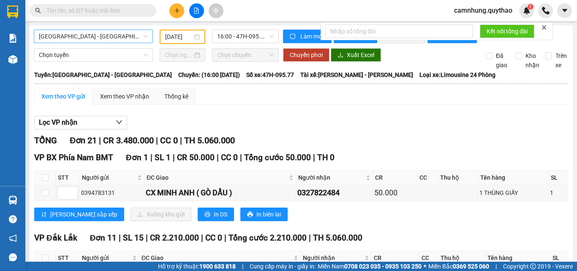
click at [78, 40] on span "[GEOGRAPHIC_DATA] - [GEOGRAPHIC_DATA]" at bounding box center [93, 36] width 109 height 13
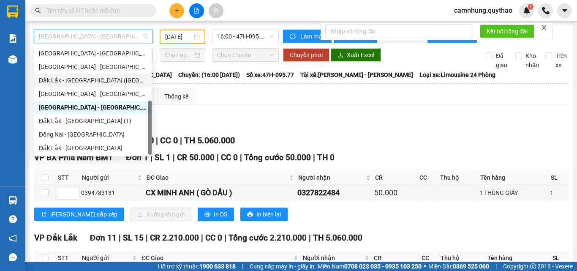
click at [79, 81] on div "Đắk Lắk - [GEOGRAPHIC_DATA] ([GEOGRAPHIC_DATA])" at bounding box center [93, 80] width 108 height 9
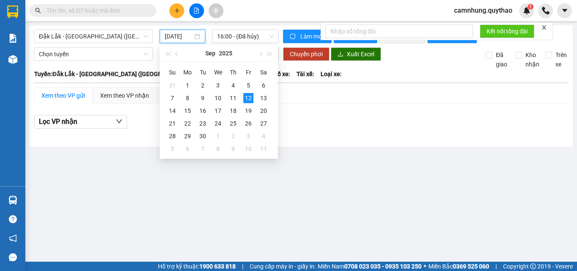
click at [179, 38] on input "[DATE]" at bounding box center [179, 36] width 28 height 9
click at [233, 96] on div "11" at bounding box center [233, 98] width 10 height 10
type input "[DATE]"
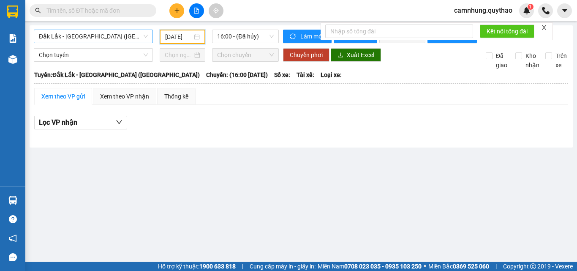
click at [78, 40] on span "Đắk Lắk - [GEOGRAPHIC_DATA] ([GEOGRAPHIC_DATA])" at bounding box center [93, 36] width 109 height 13
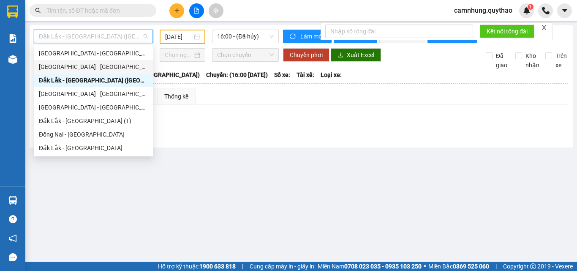
scroll to position [79, 0]
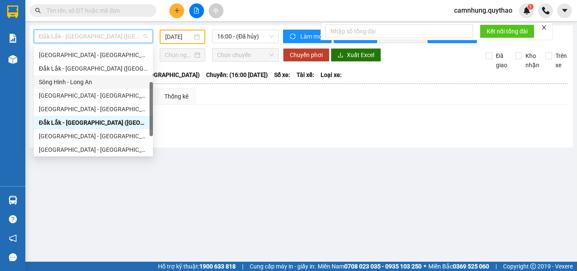
drag, startPoint x: 72, startPoint y: 80, endPoint x: 154, endPoint y: 57, distance: 85.2
click at [72, 79] on div "Sông Hinh - Long An" at bounding box center [93, 81] width 109 height 9
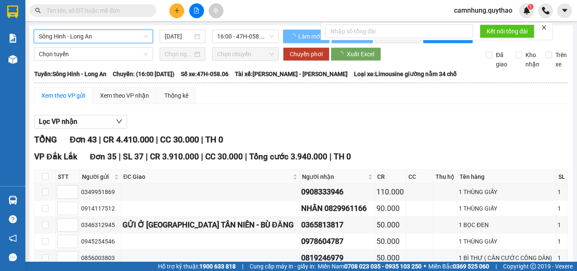
click at [174, 36] on input "[DATE]" at bounding box center [179, 36] width 28 height 9
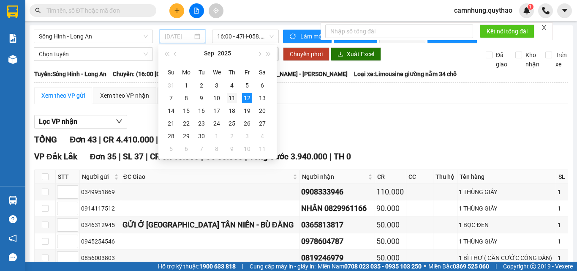
click at [232, 96] on div "11" at bounding box center [232, 98] width 10 height 10
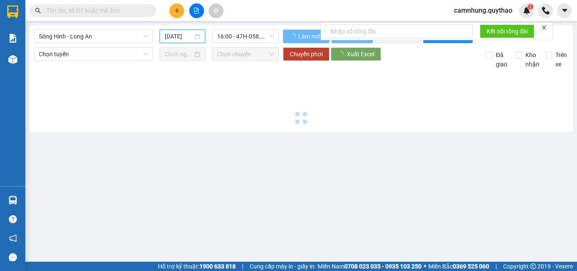
type input "[DATE]"
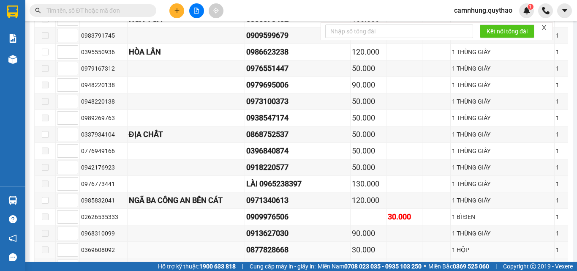
scroll to position [1267, 0]
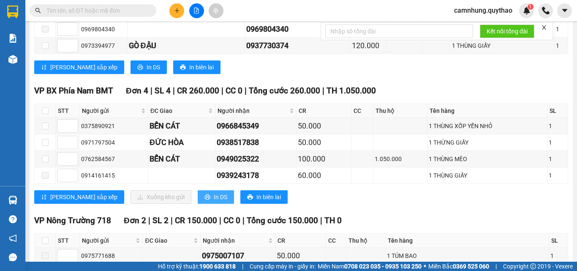
click at [204, 200] on icon "printer" at bounding box center [207, 197] width 6 height 6
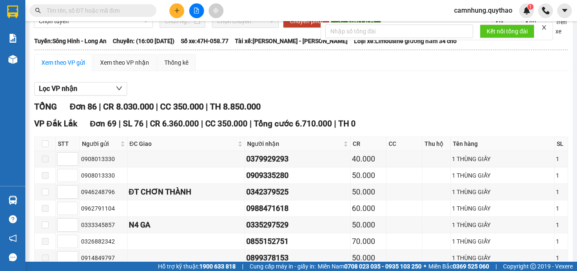
scroll to position [0, 0]
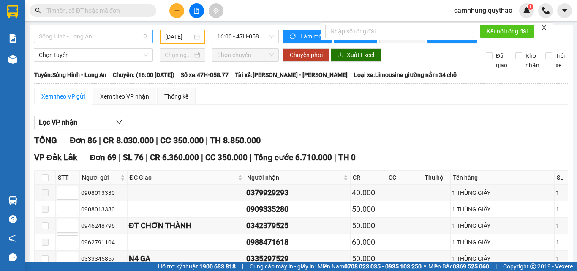
click at [79, 38] on span "Sông Hinh - Long An" at bounding box center [93, 36] width 109 height 13
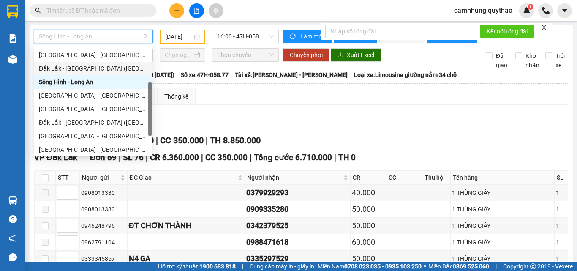
click at [82, 66] on div "Đắk Lắk - [GEOGRAPHIC_DATA] ([GEOGRAPHIC_DATA] mới)" at bounding box center [93, 68] width 108 height 9
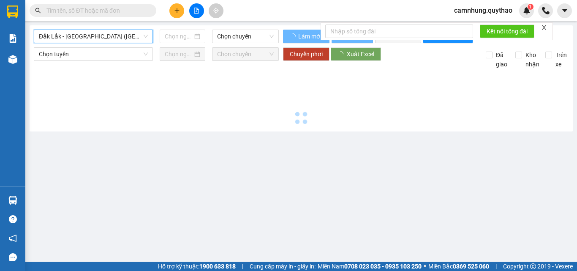
type input "[DATE]"
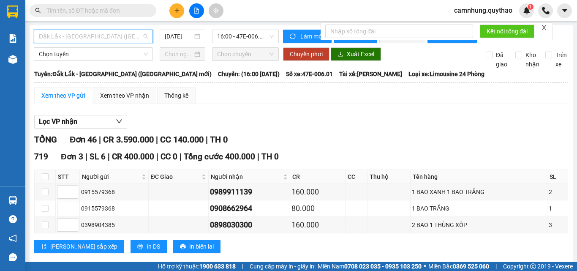
click at [73, 38] on span "Đắk Lắk - [GEOGRAPHIC_DATA] ([GEOGRAPHIC_DATA] mới)" at bounding box center [93, 36] width 109 height 13
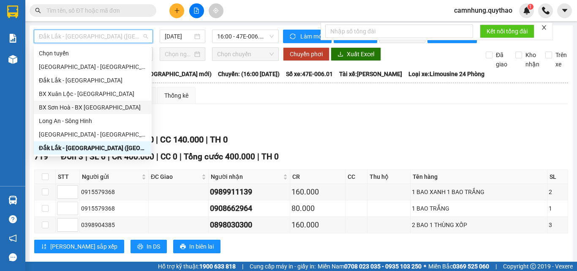
click at [74, 106] on div "BX Sơn Hoà - BX [GEOGRAPHIC_DATA]" at bounding box center [93, 107] width 108 height 9
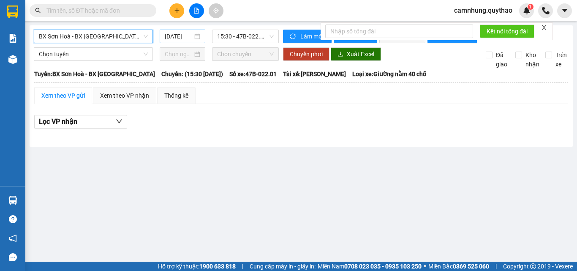
click at [174, 33] on input "[DATE]" at bounding box center [179, 36] width 28 height 9
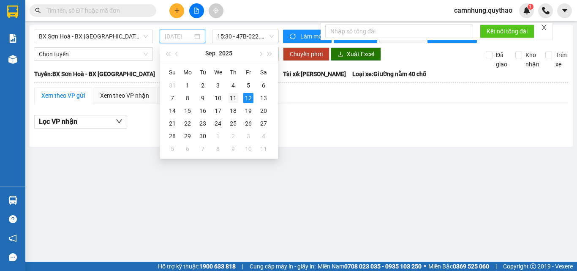
click at [235, 98] on div "11" at bounding box center [233, 98] width 10 height 10
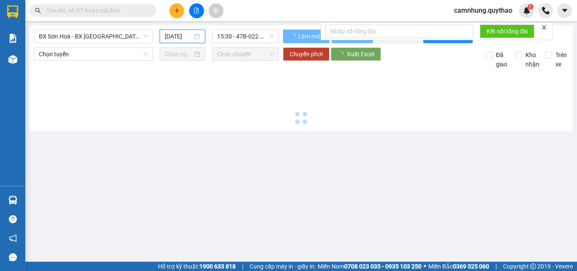
type input "[DATE]"
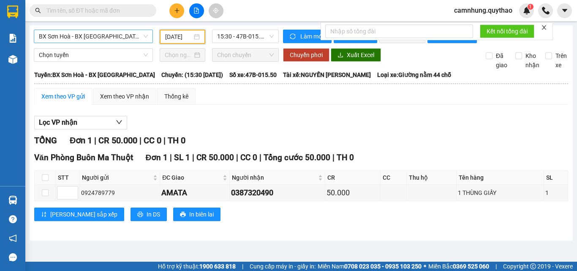
click at [86, 35] on span "BX Sơn Hoà - BX [GEOGRAPHIC_DATA]" at bounding box center [93, 36] width 109 height 13
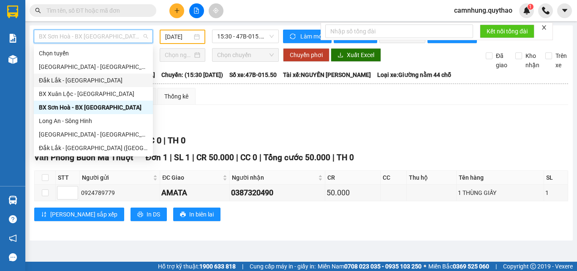
click at [73, 78] on div "Đắk Lắk - [GEOGRAPHIC_DATA]" at bounding box center [93, 80] width 109 height 9
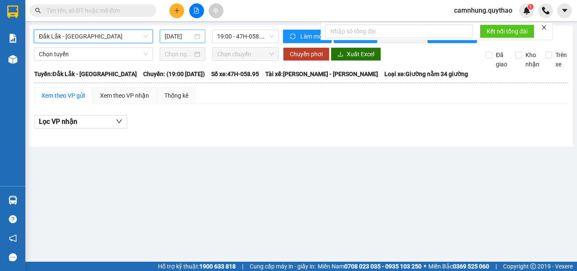
click at [176, 43] on div "[DATE]" at bounding box center [183, 37] width 46 height 14
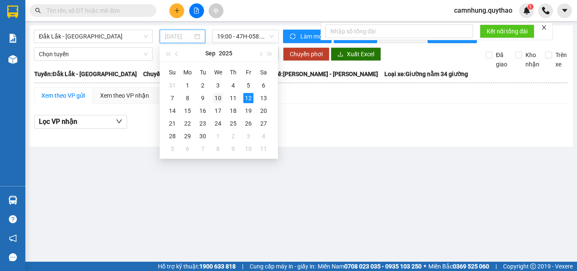
click at [215, 96] on div "10" at bounding box center [218, 98] width 10 height 10
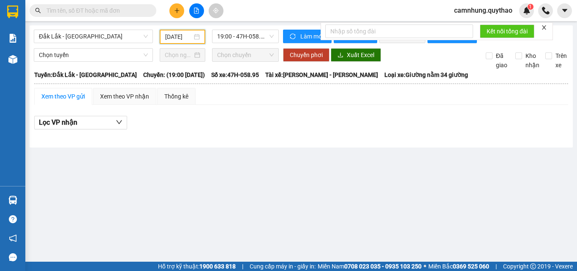
click at [181, 37] on input "[DATE]" at bounding box center [178, 36] width 27 height 9
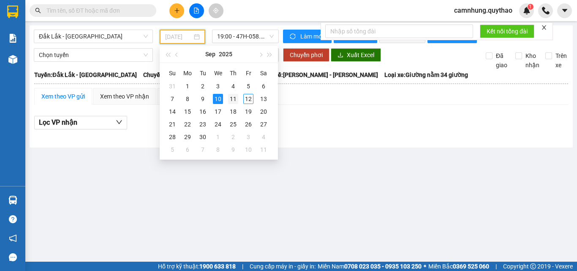
click at [229, 95] on div "11" at bounding box center [233, 99] width 10 height 10
type input "[DATE]"
